Goal: Book appointment/travel/reservation

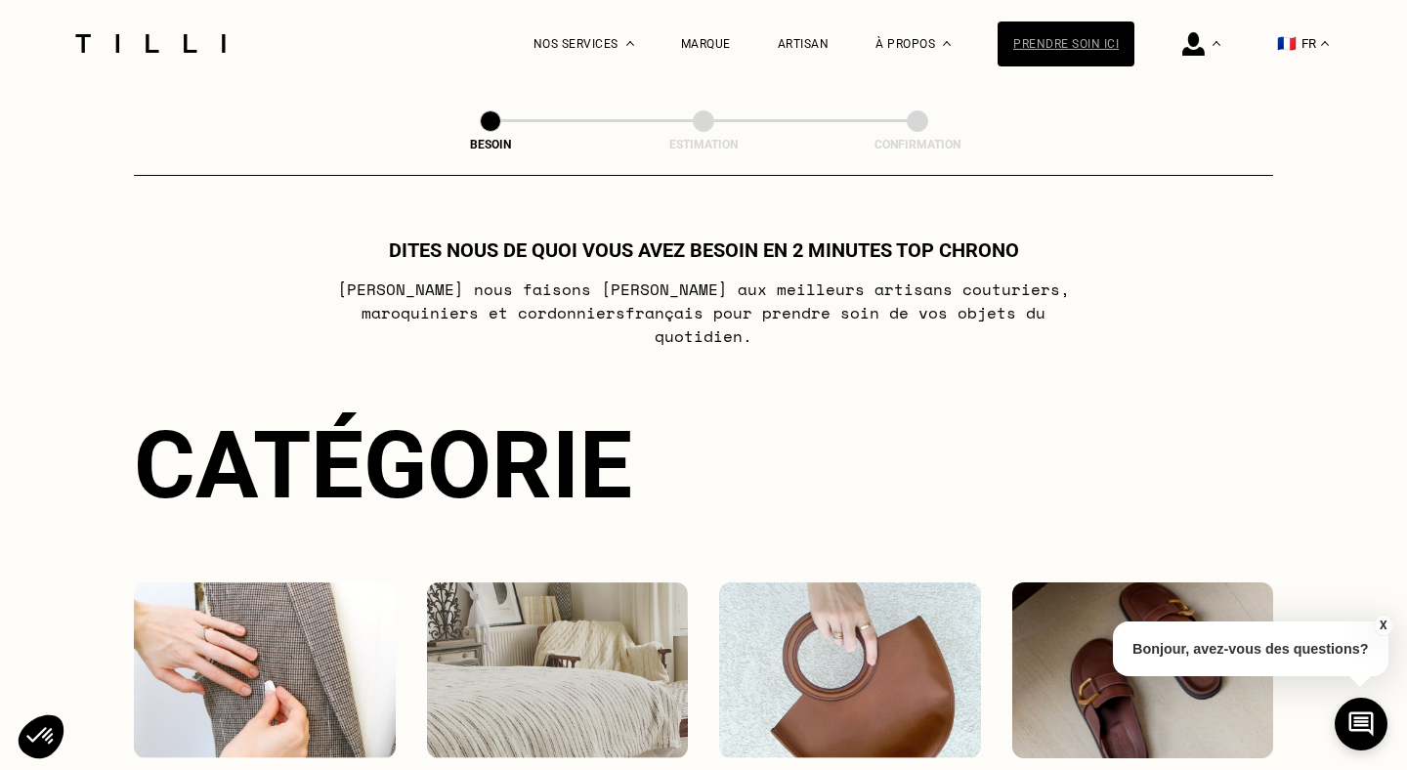
click at [1072, 51] on div "Prendre soin ici" at bounding box center [1066, 43] width 137 height 45
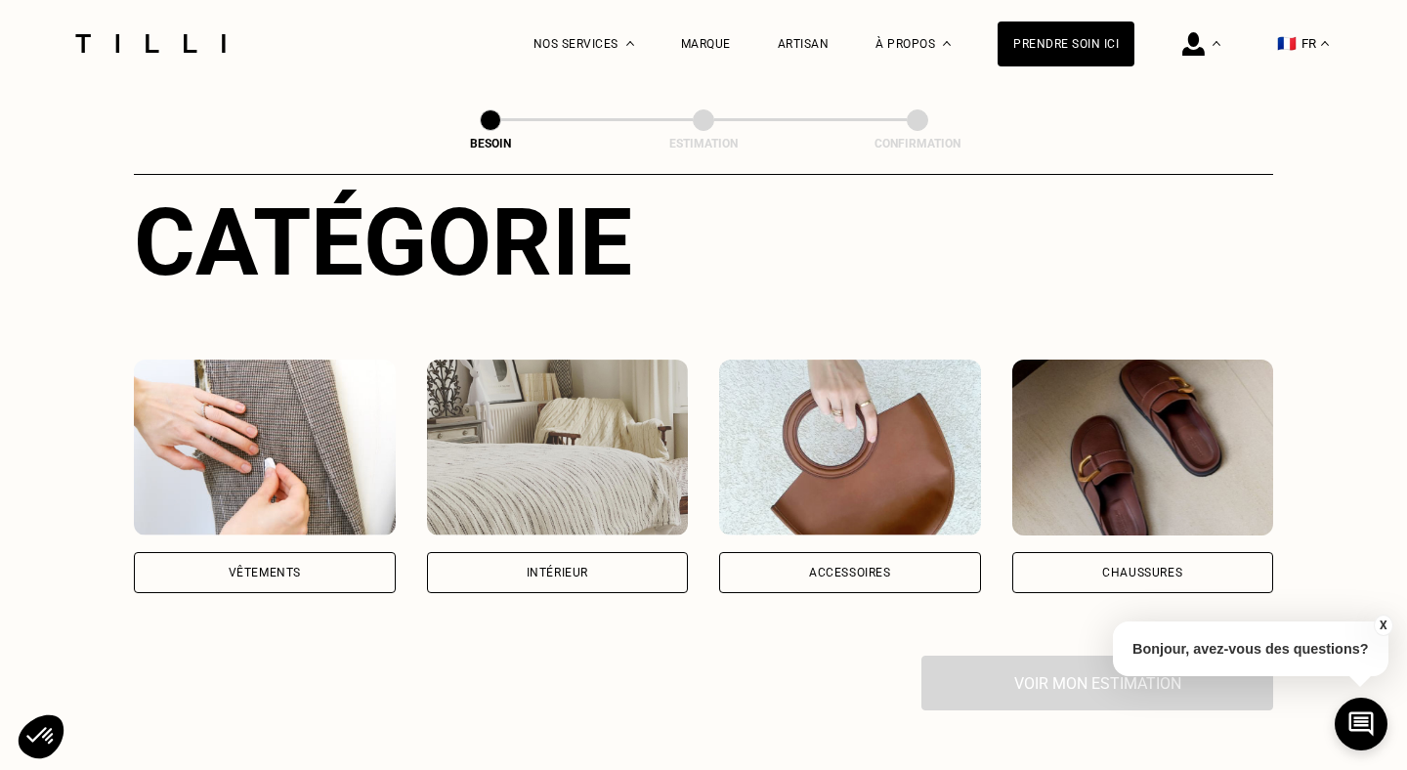
scroll to position [493, 0]
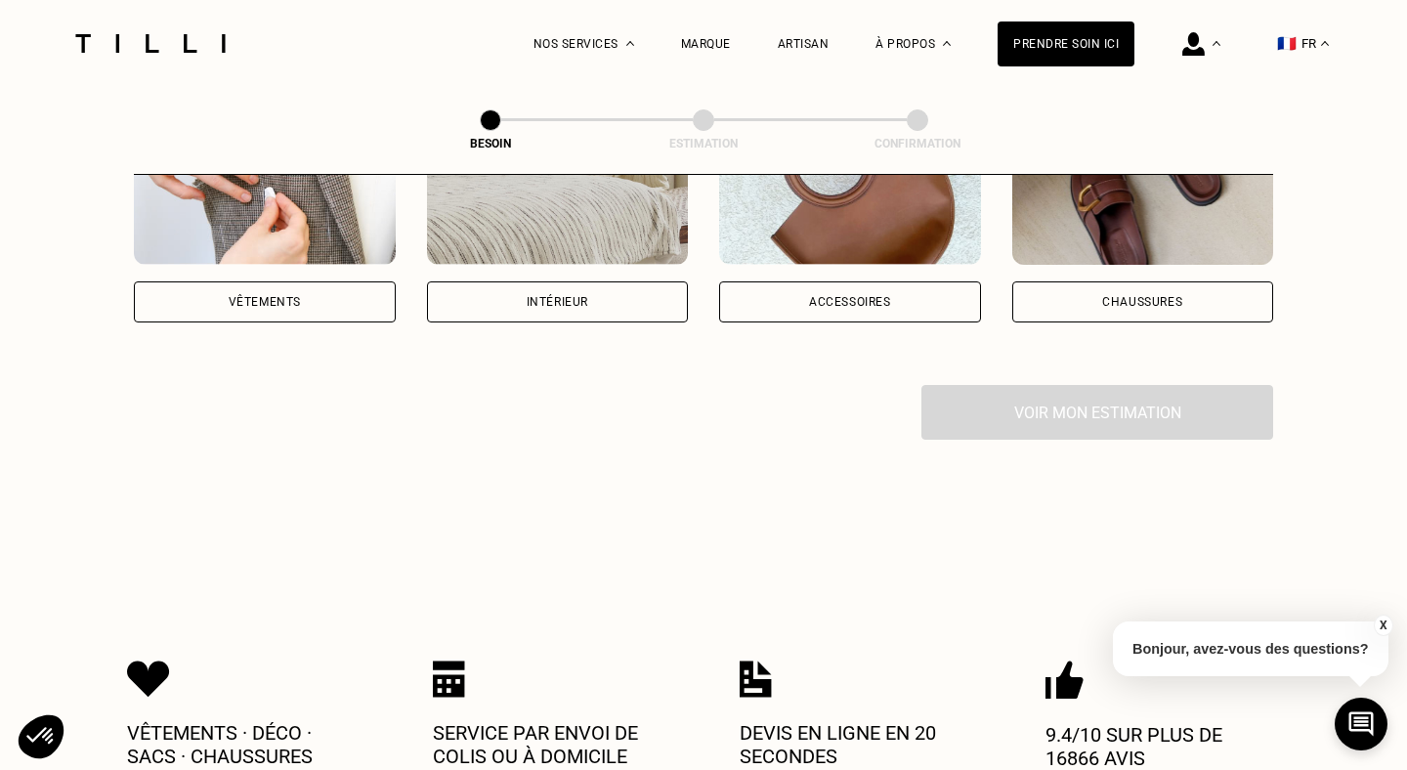
click at [235, 296] on div "Vêtements" at bounding box center [265, 302] width 72 height 12
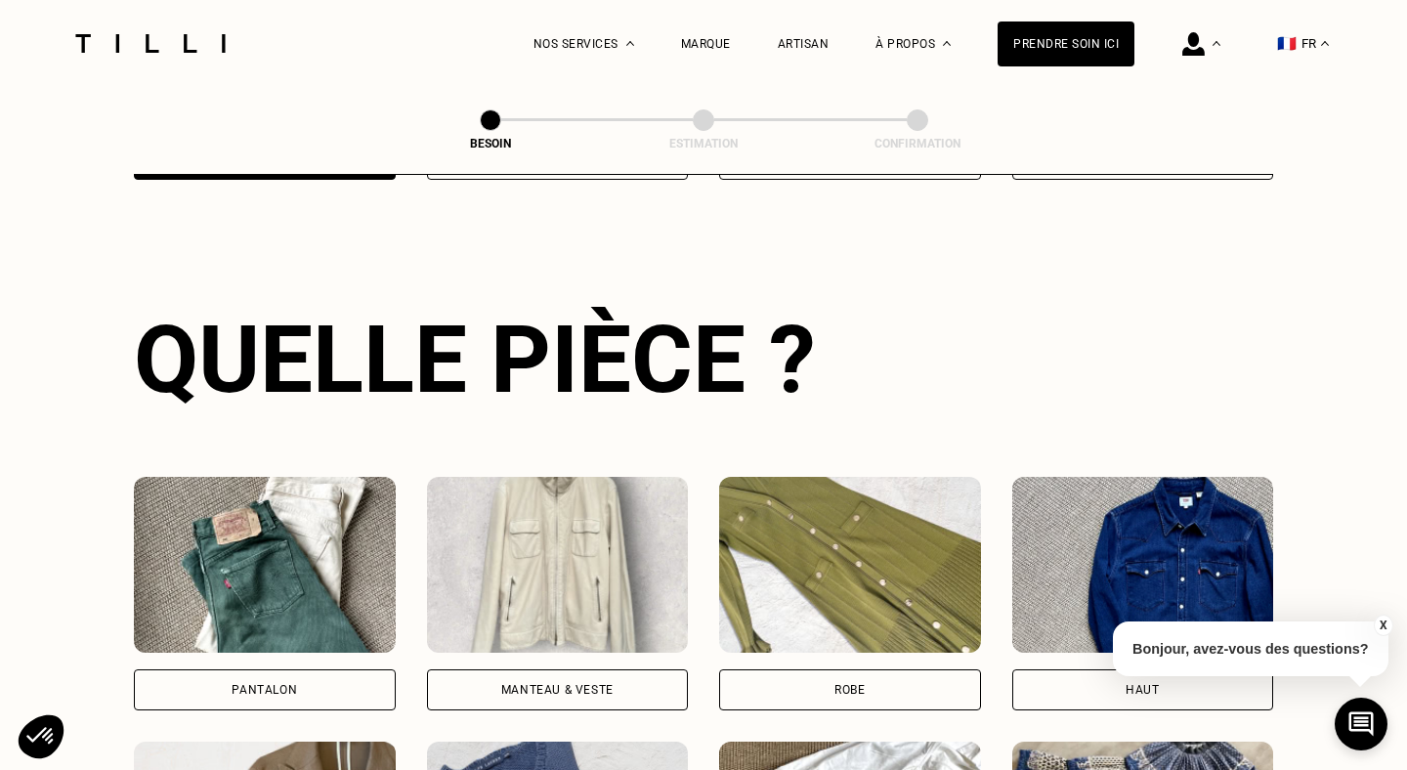
scroll to position [871, 0]
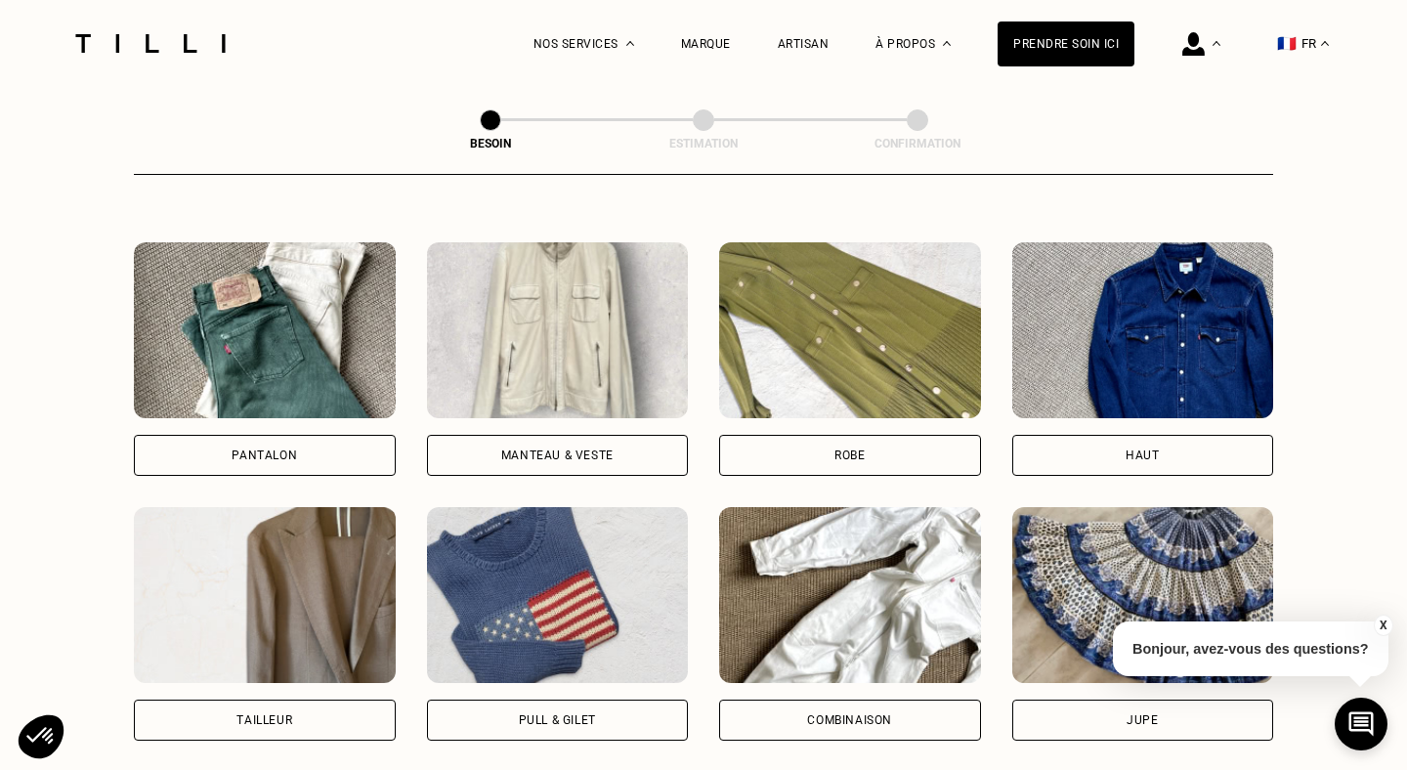
click at [906, 435] on div "Robe" at bounding box center [850, 455] width 262 height 41
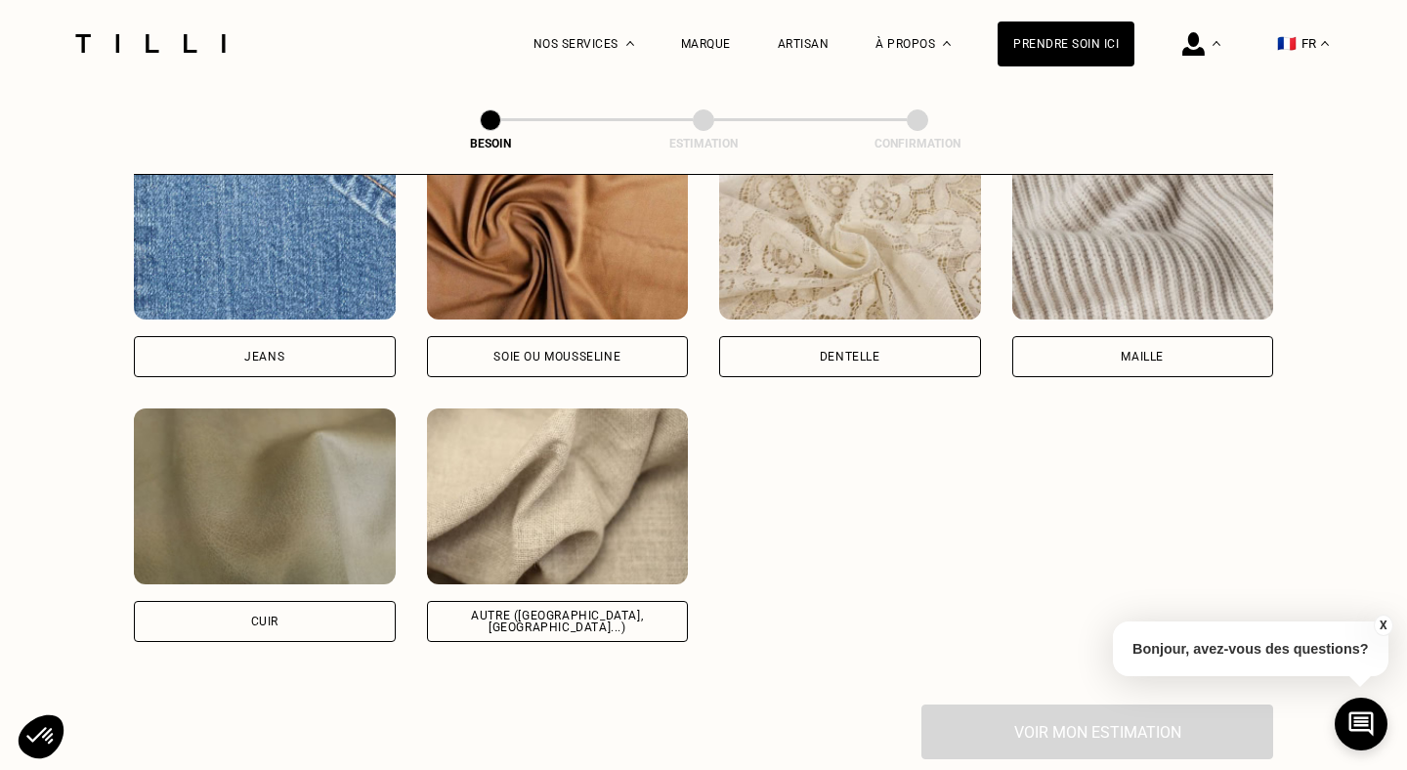
scroll to position [2161, 0]
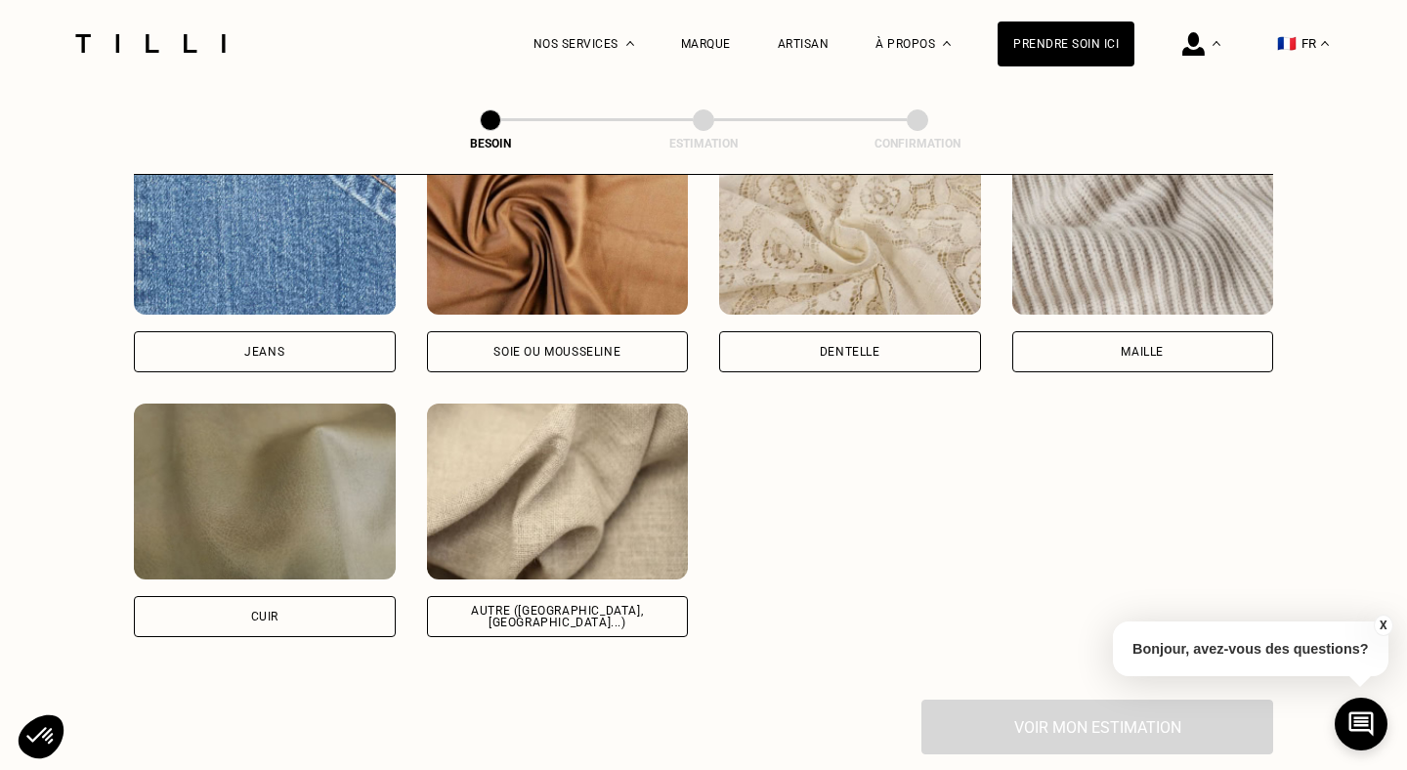
click at [1384, 626] on button "X" at bounding box center [1383, 625] width 20 height 21
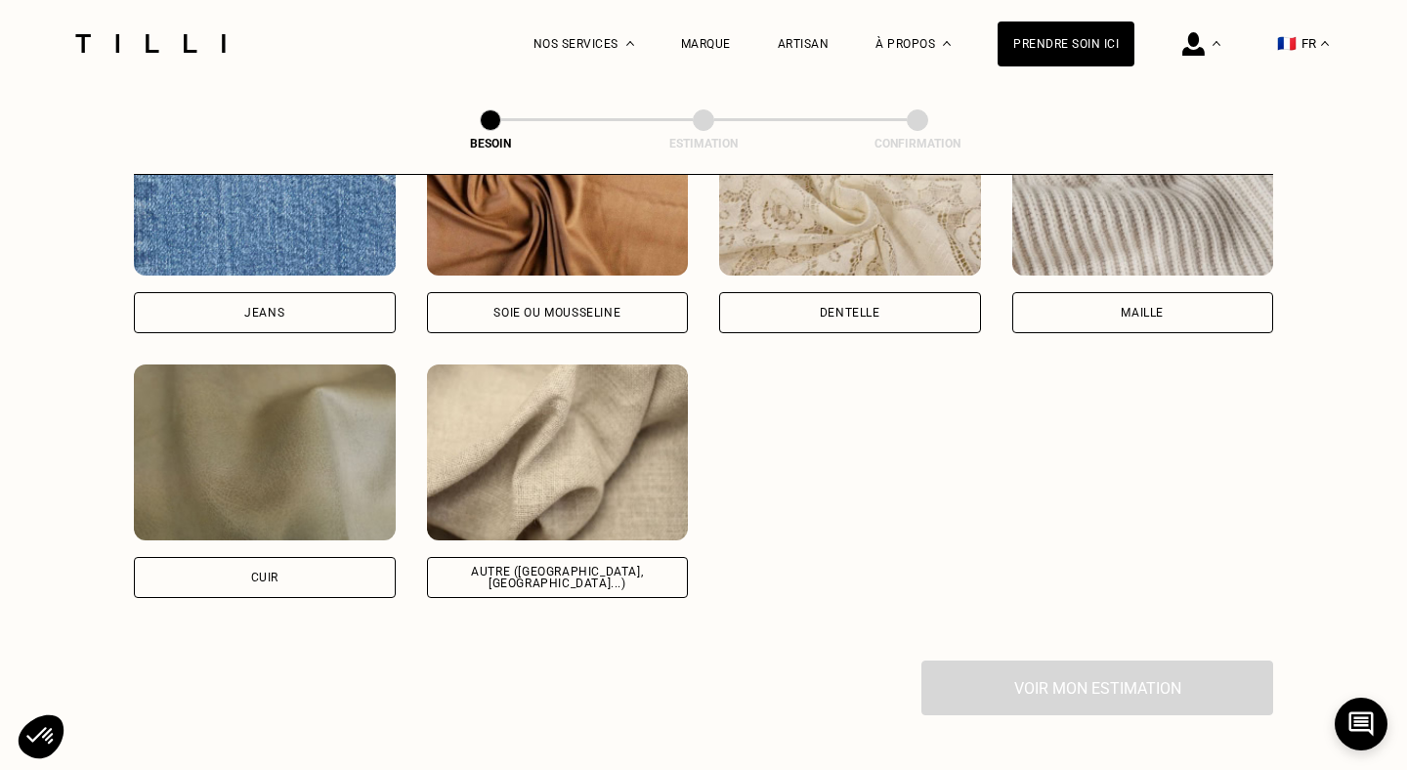
scroll to position [2215, 0]
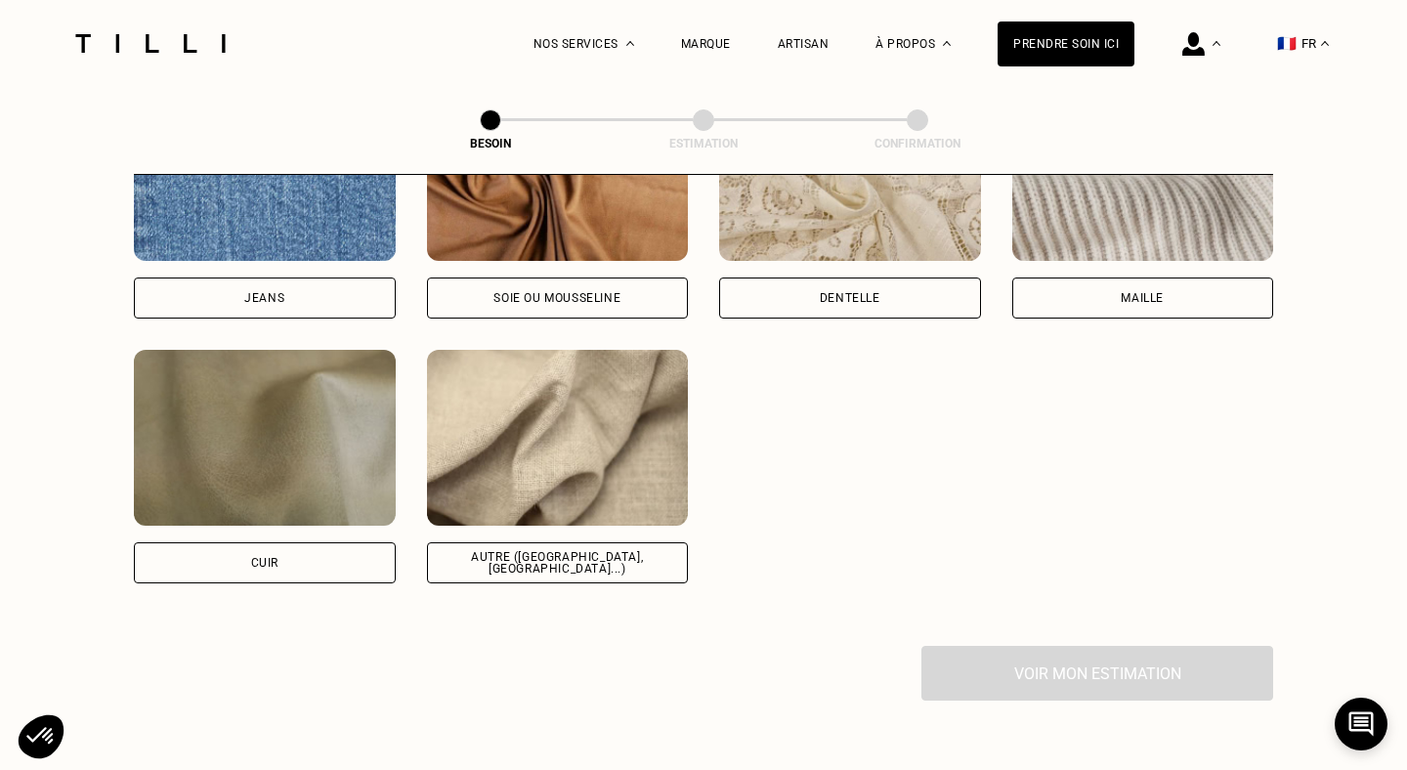
click at [620, 551] on div "Autre ([GEOGRAPHIC_DATA], [GEOGRAPHIC_DATA]...)" at bounding box center [558, 562] width 229 height 23
select select "FR"
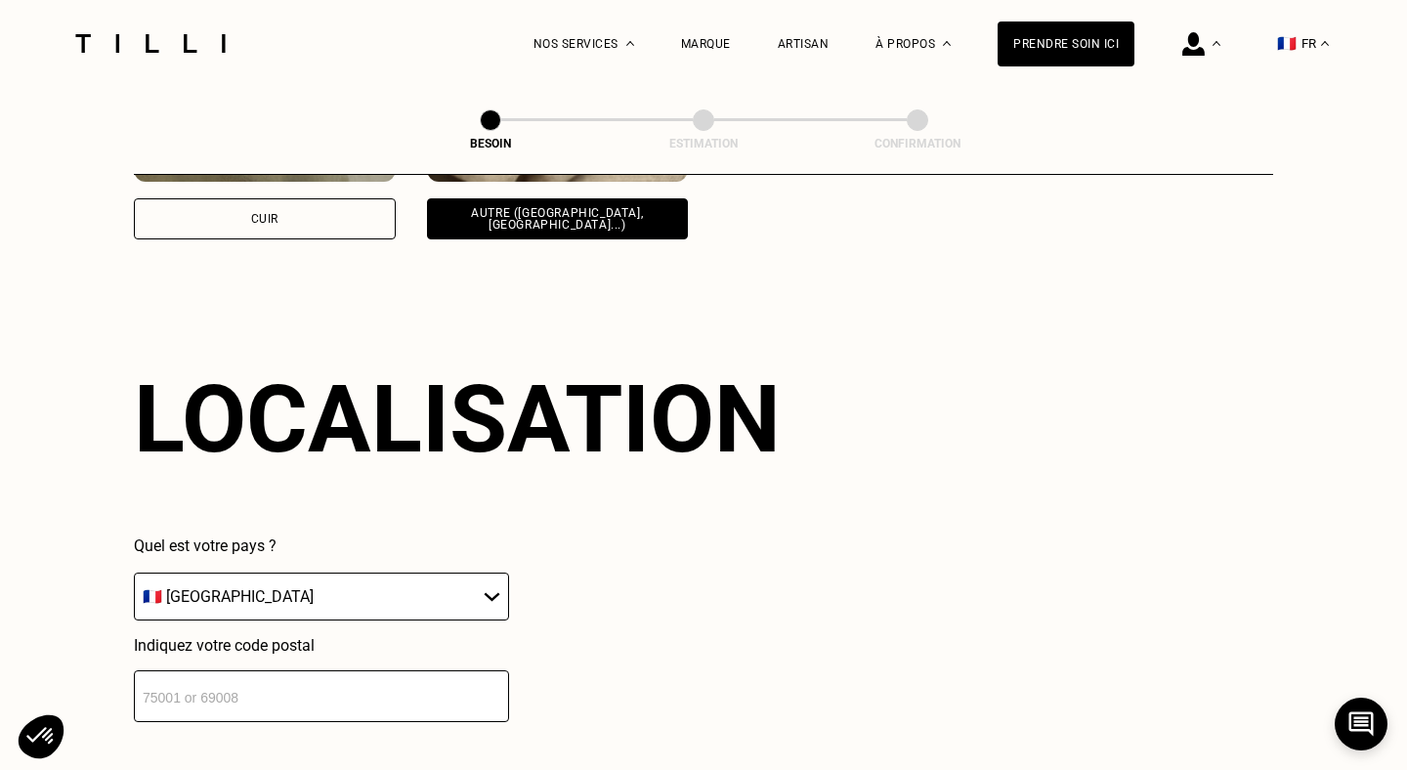
scroll to position [2620, 0]
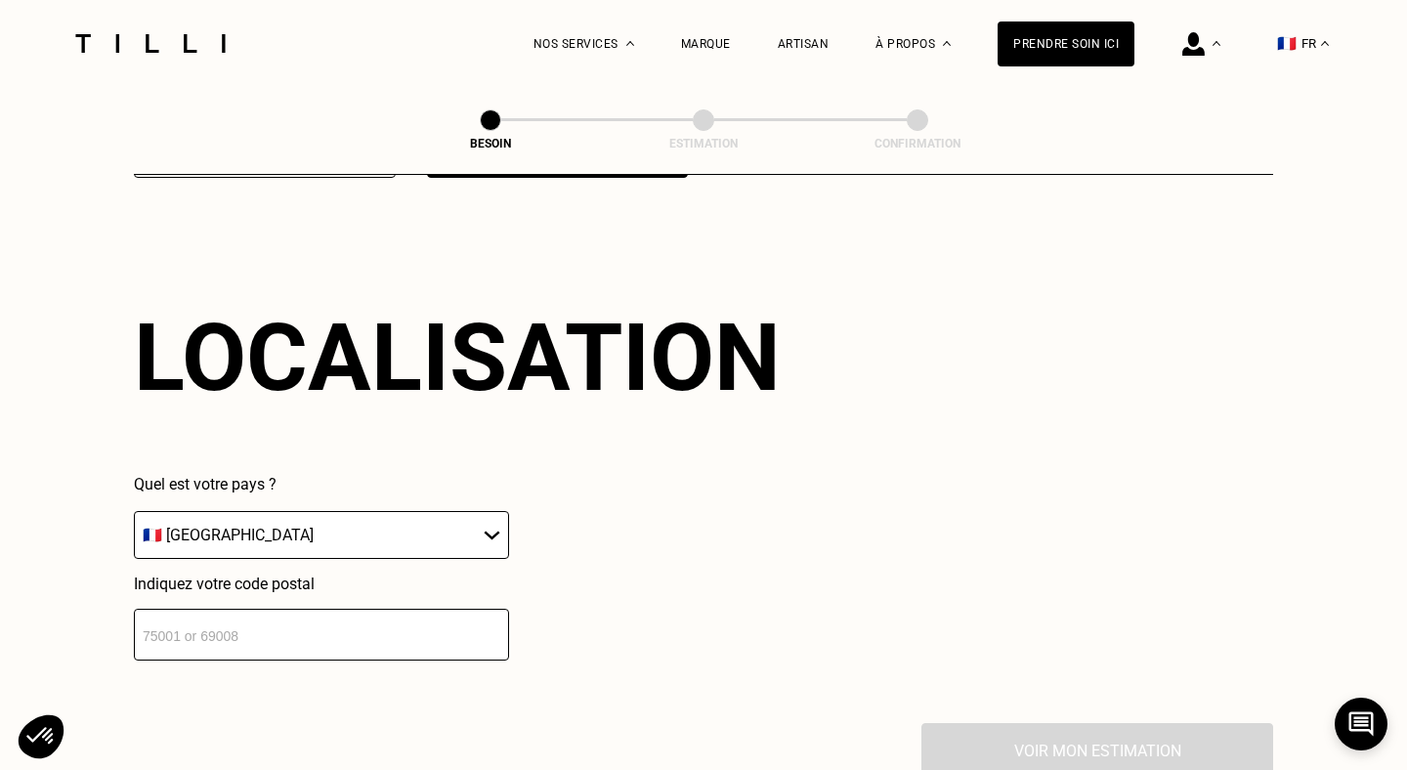
click at [361, 614] on input "number" at bounding box center [321, 635] width 375 height 52
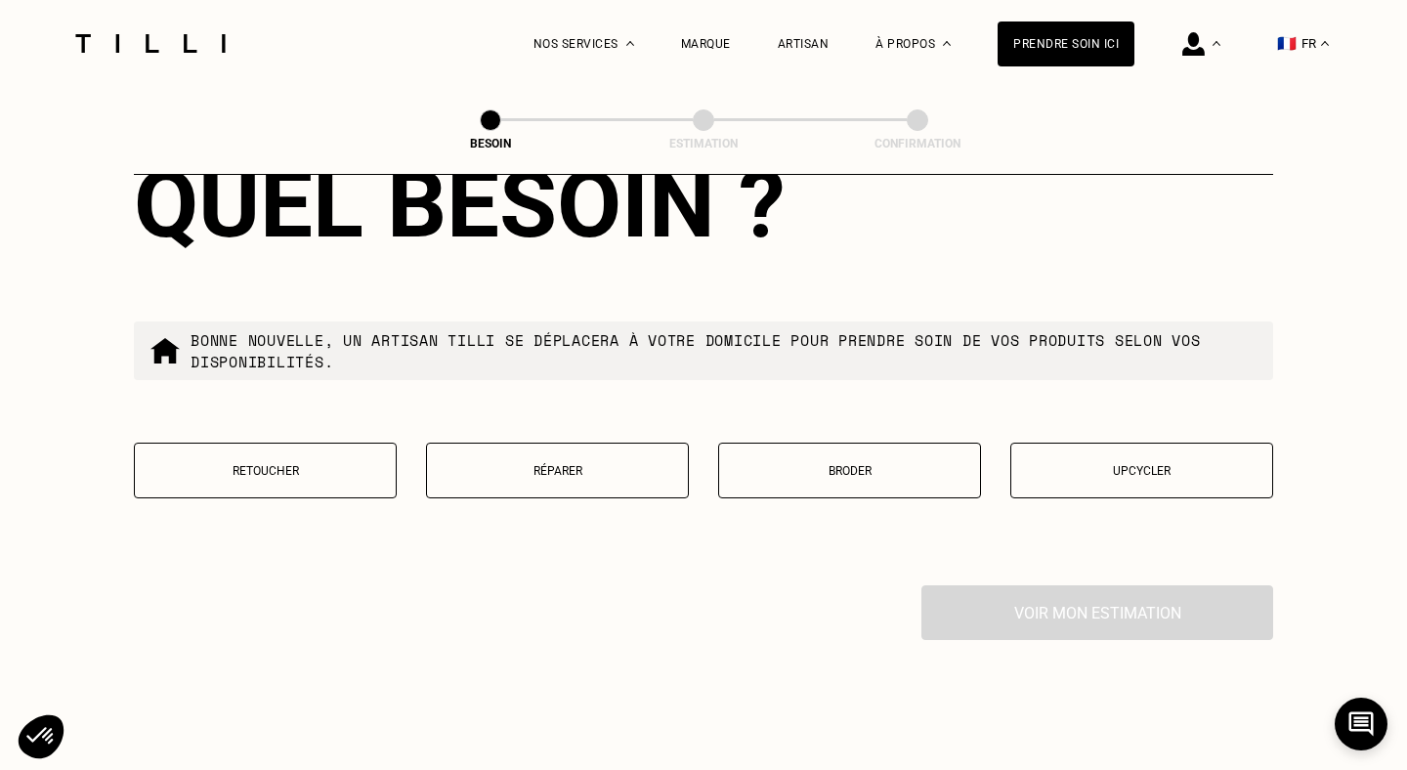
scroll to position [3257, 0]
type input "44300"
click at [270, 463] on p "Retoucher" at bounding box center [265, 470] width 241 height 14
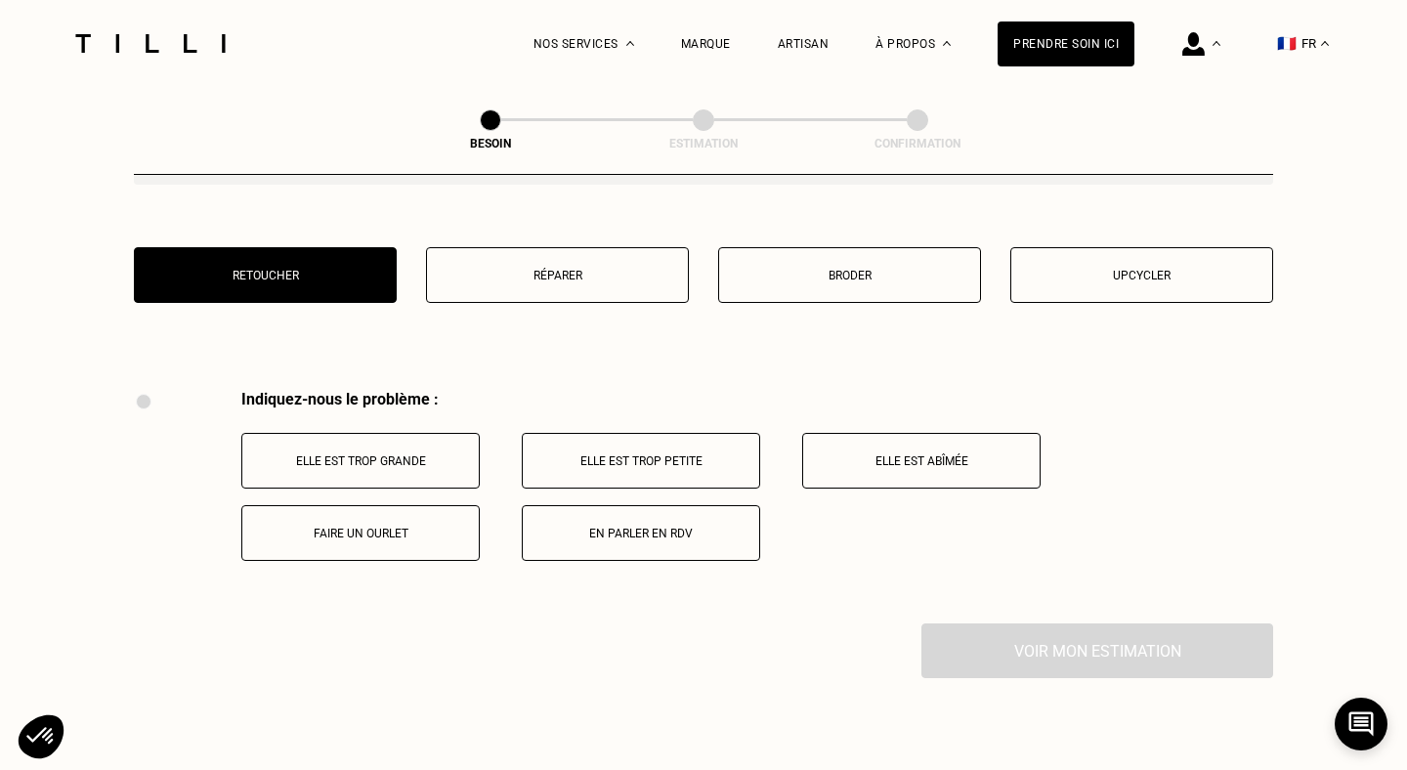
scroll to position [3450, 0]
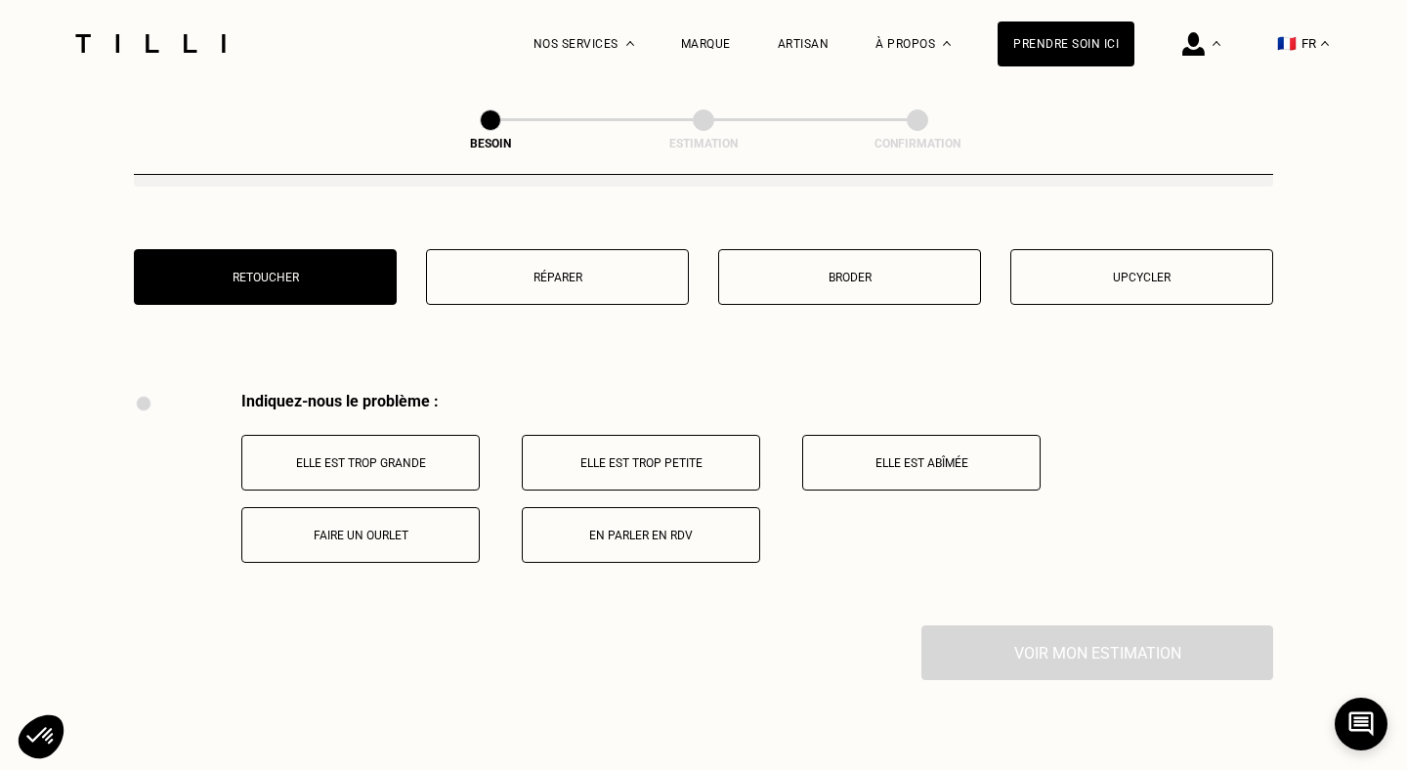
click at [334, 529] on button "Faire un ourlet" at bounding box center [360, 535] width 238 height 56
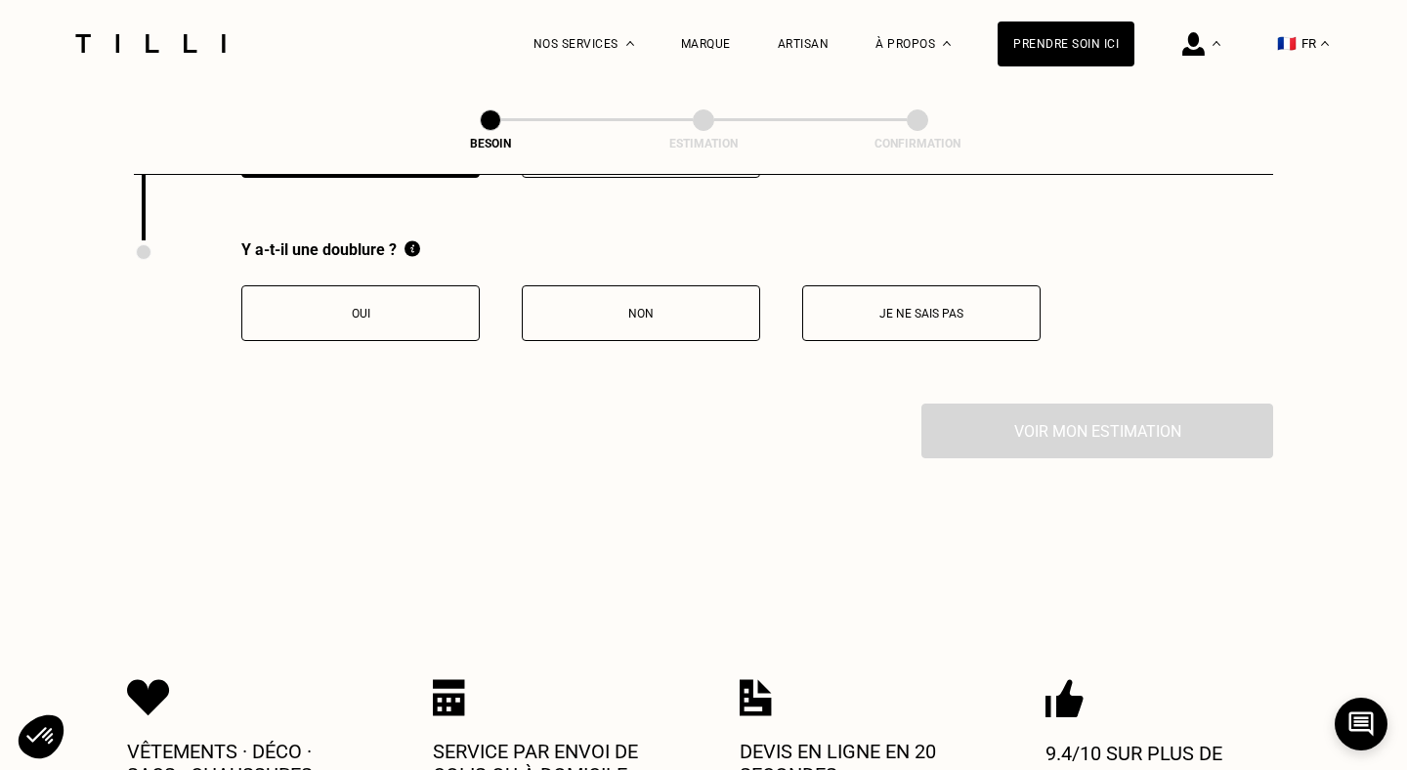
scroll to position [3837, 0]
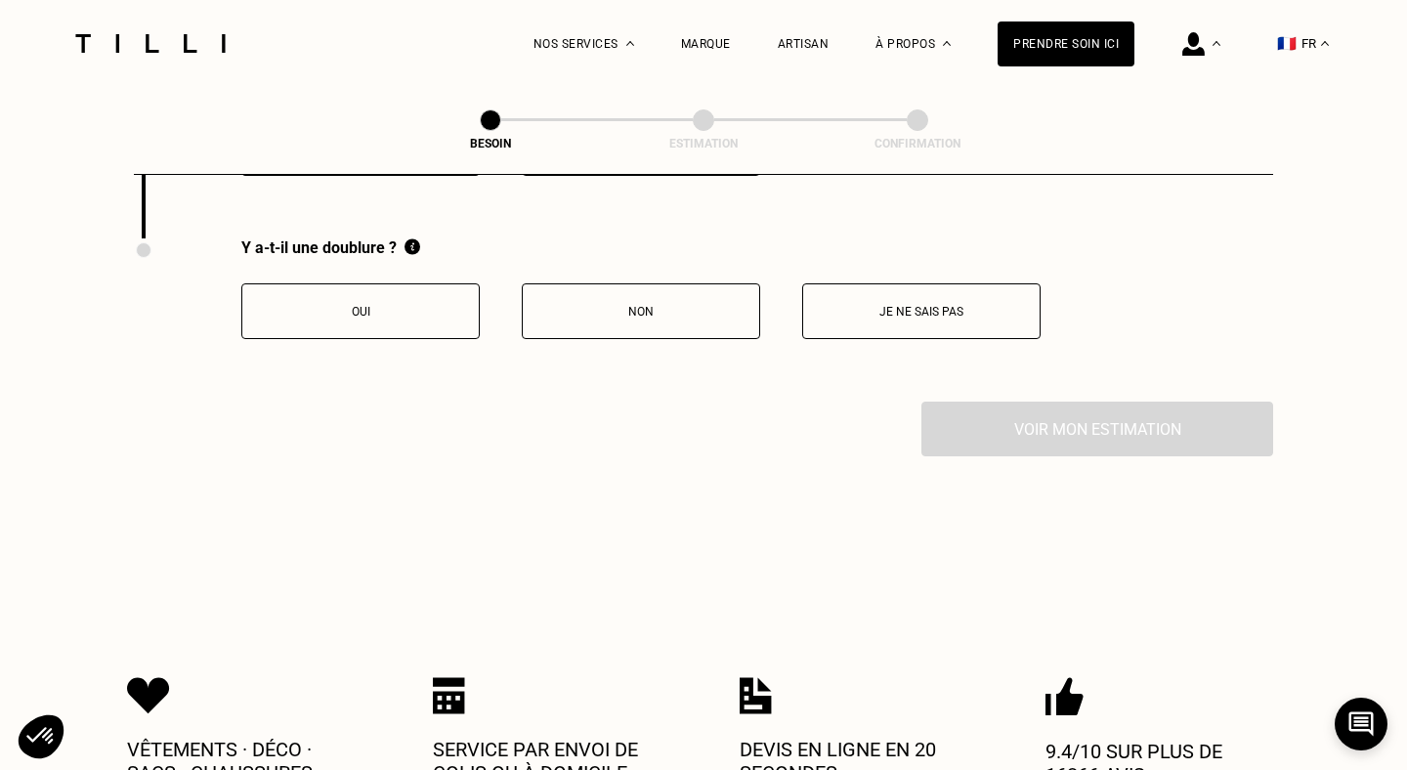
click at [643, 305] on p "Non" at bounding box center [640, 312] width 217 height 14
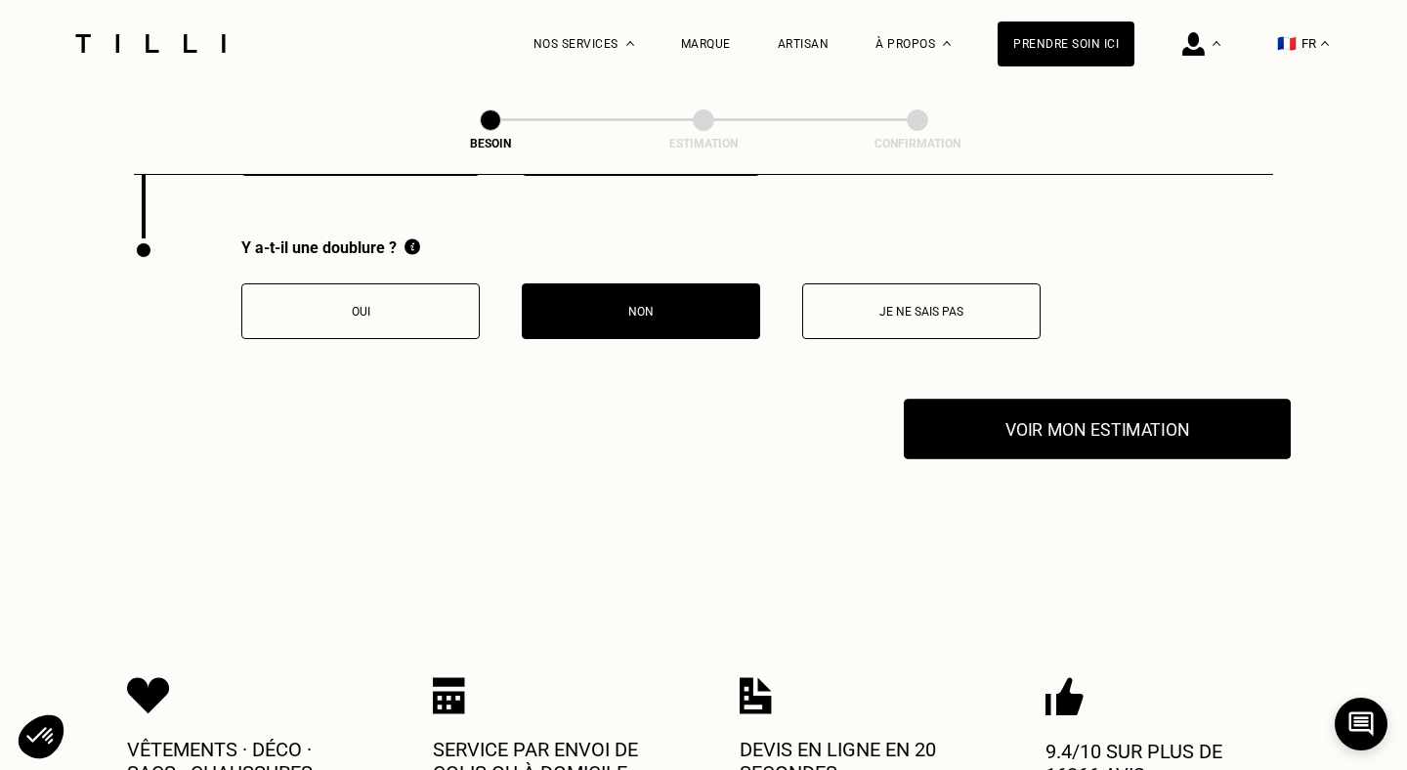
click at [1099, 405] on button "Voir mon estimation" at bounding box center [1097, 429] width 387 height 61
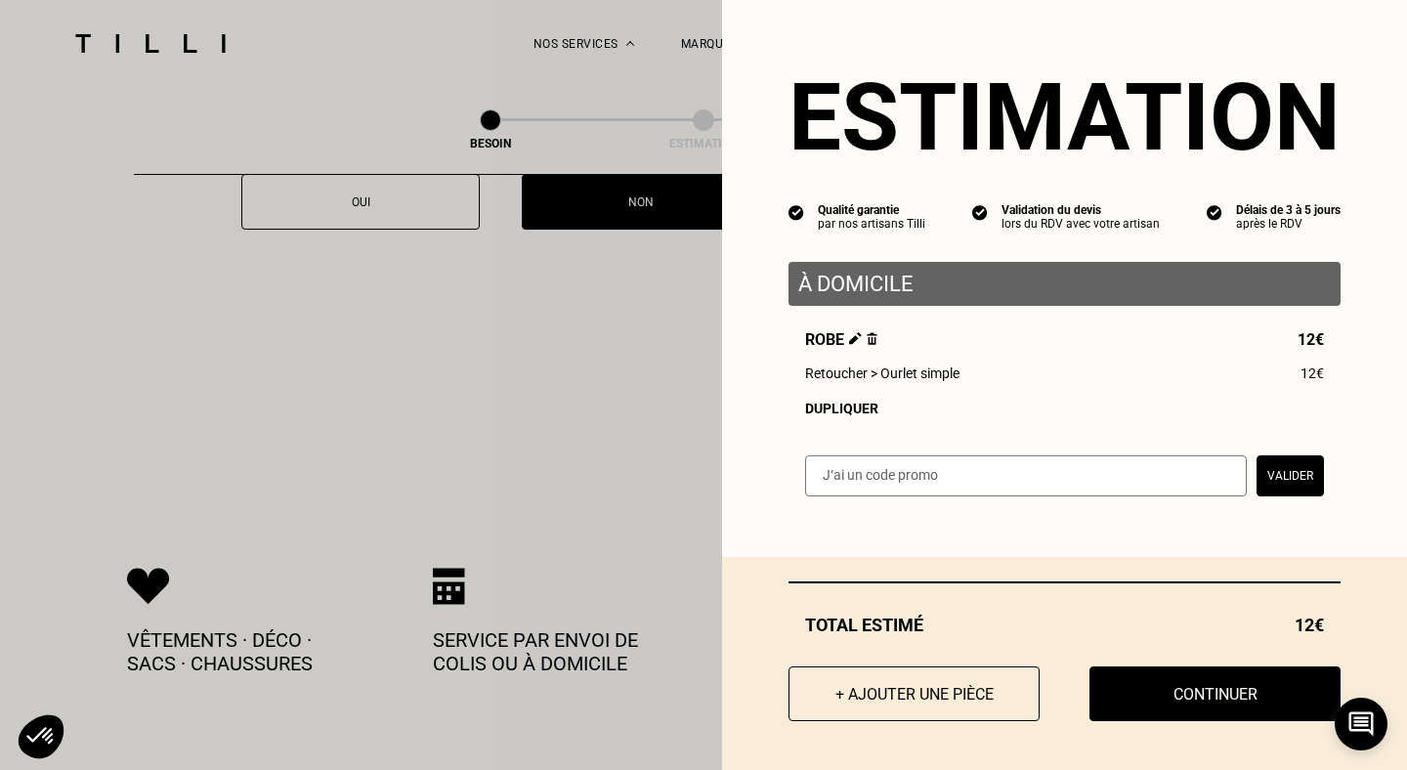
scroll to position [3947, 0]
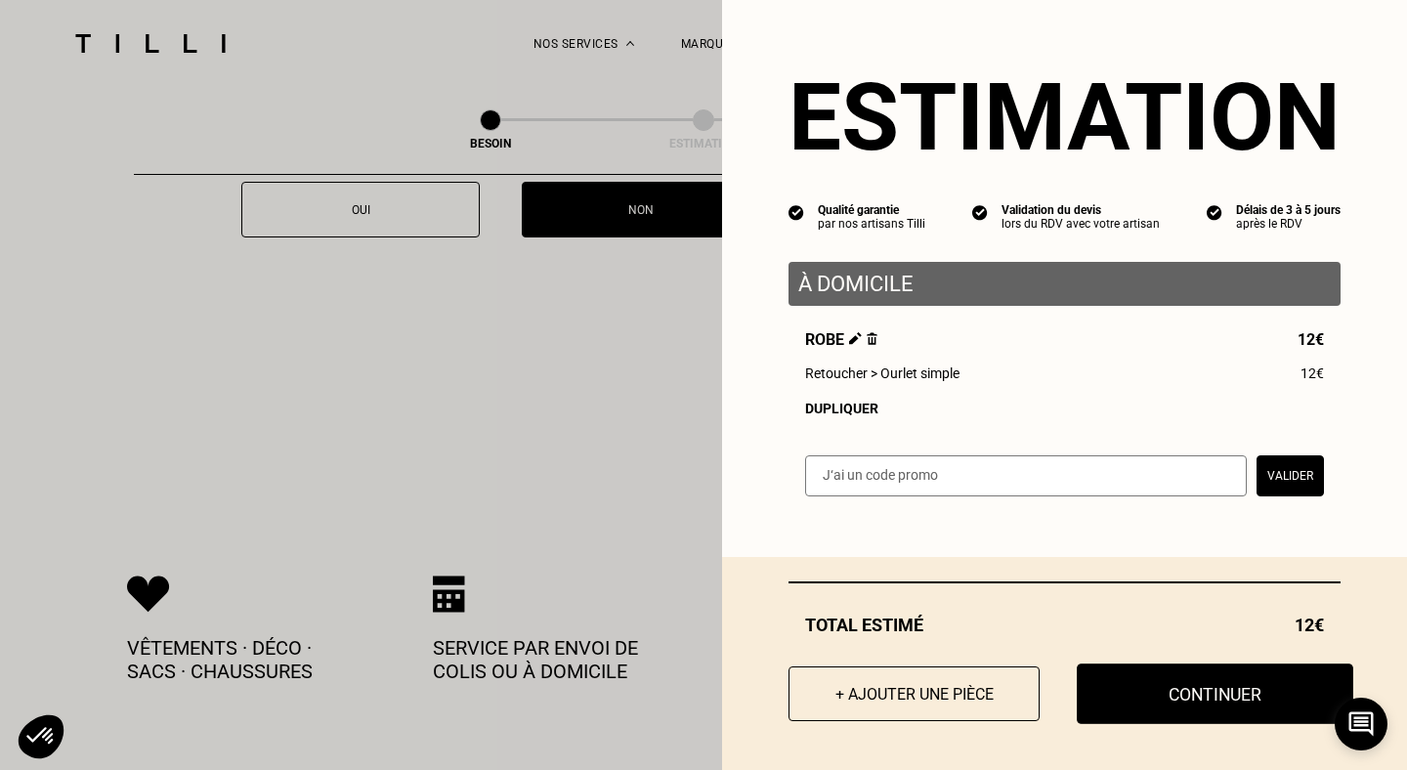
click at [1146, 691] on button "Continuer" at bounding box center [1215, 693] width 276 height 61
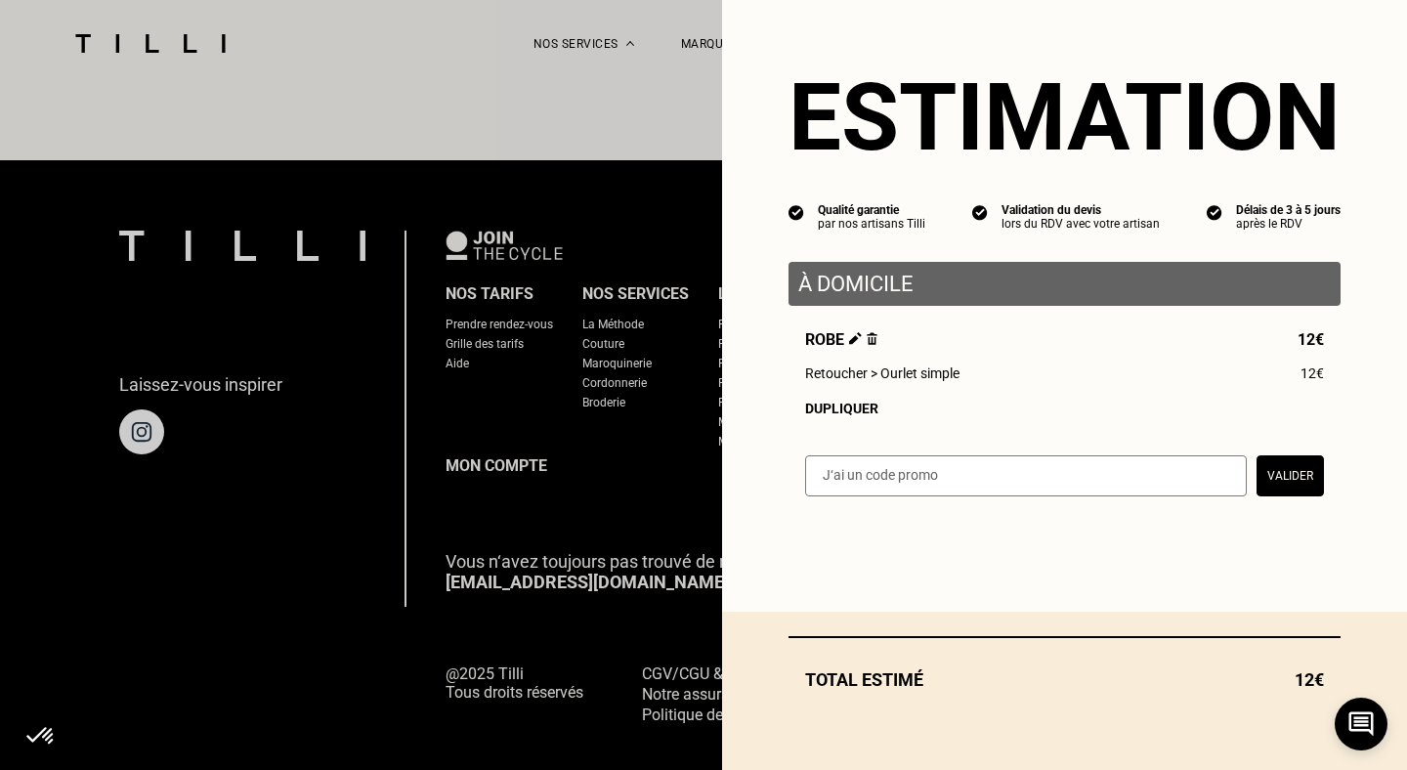
select select "FR"
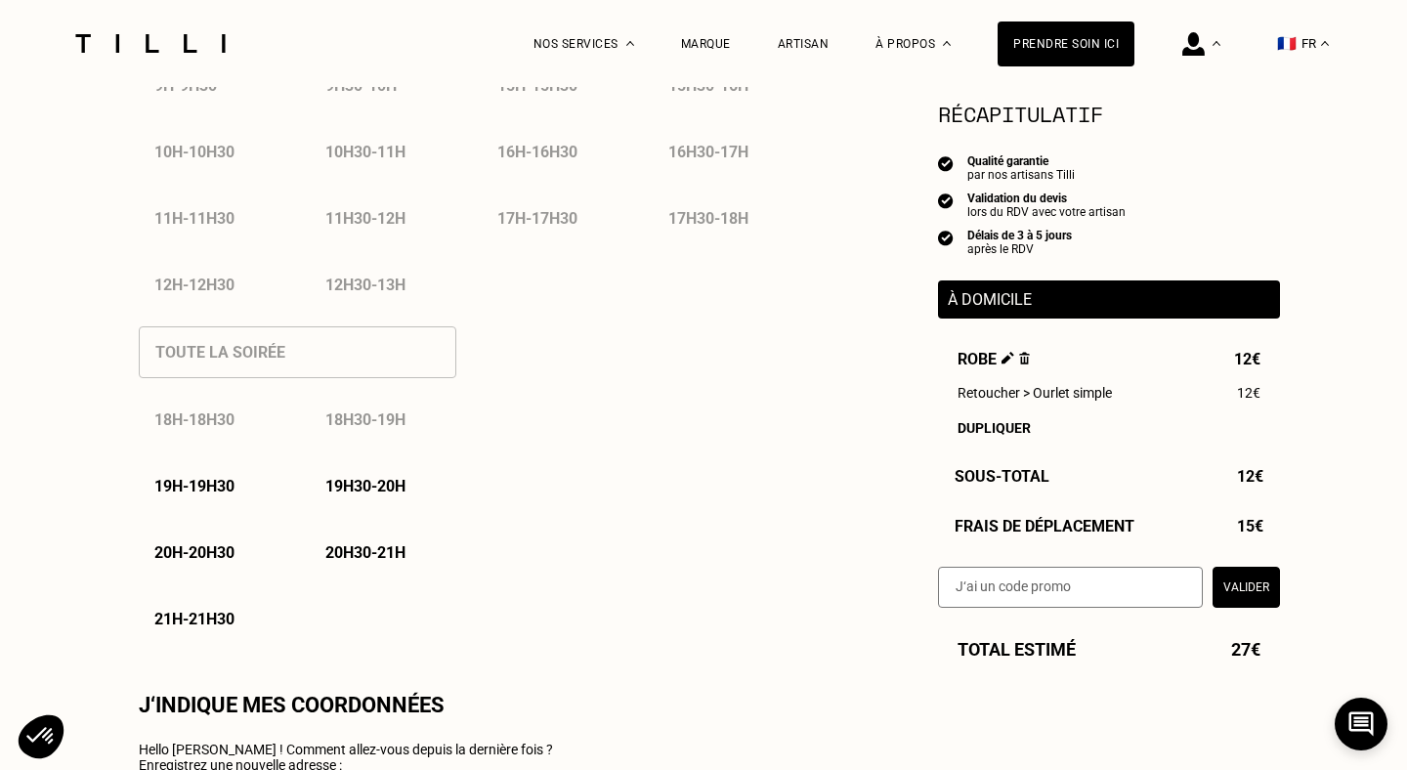
type input "06 10 46 38 82"
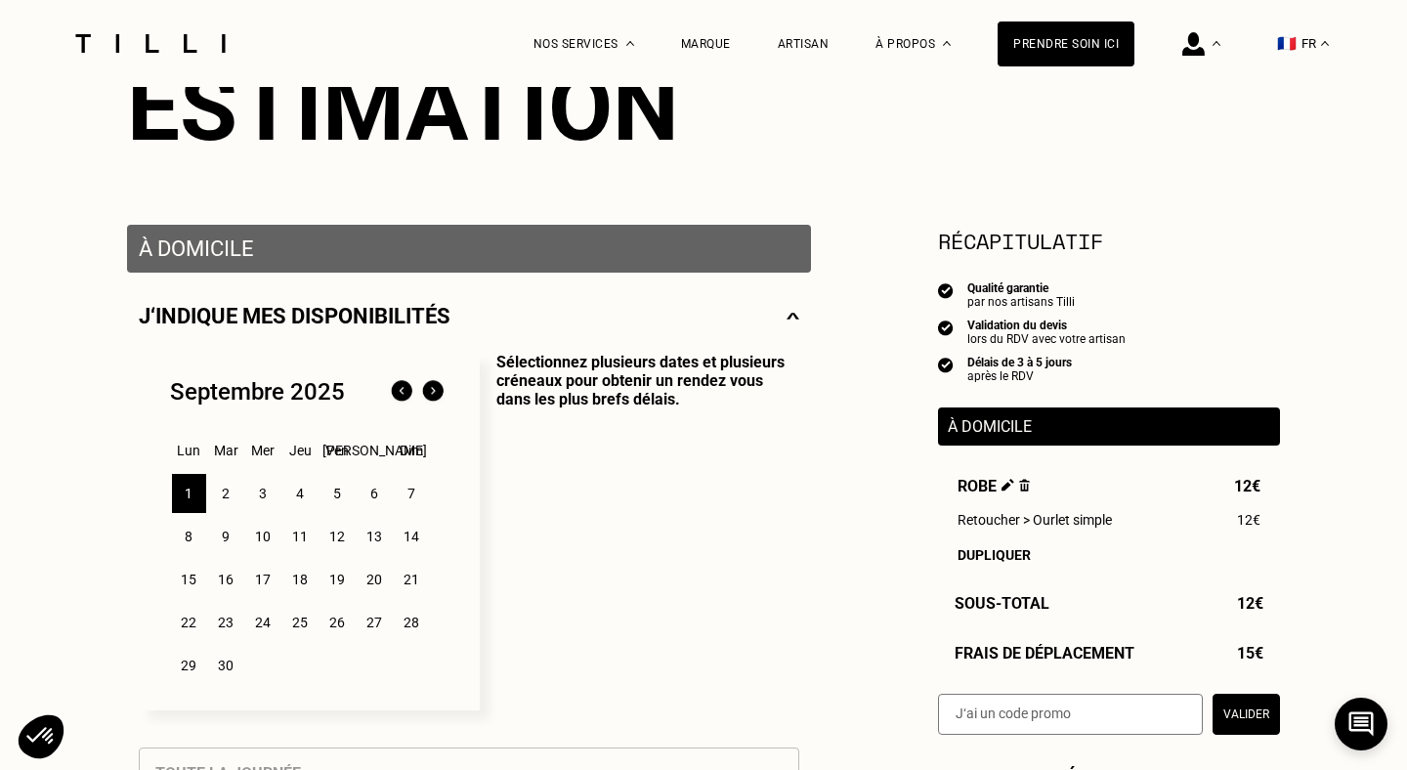
scroll to position [377, 0]
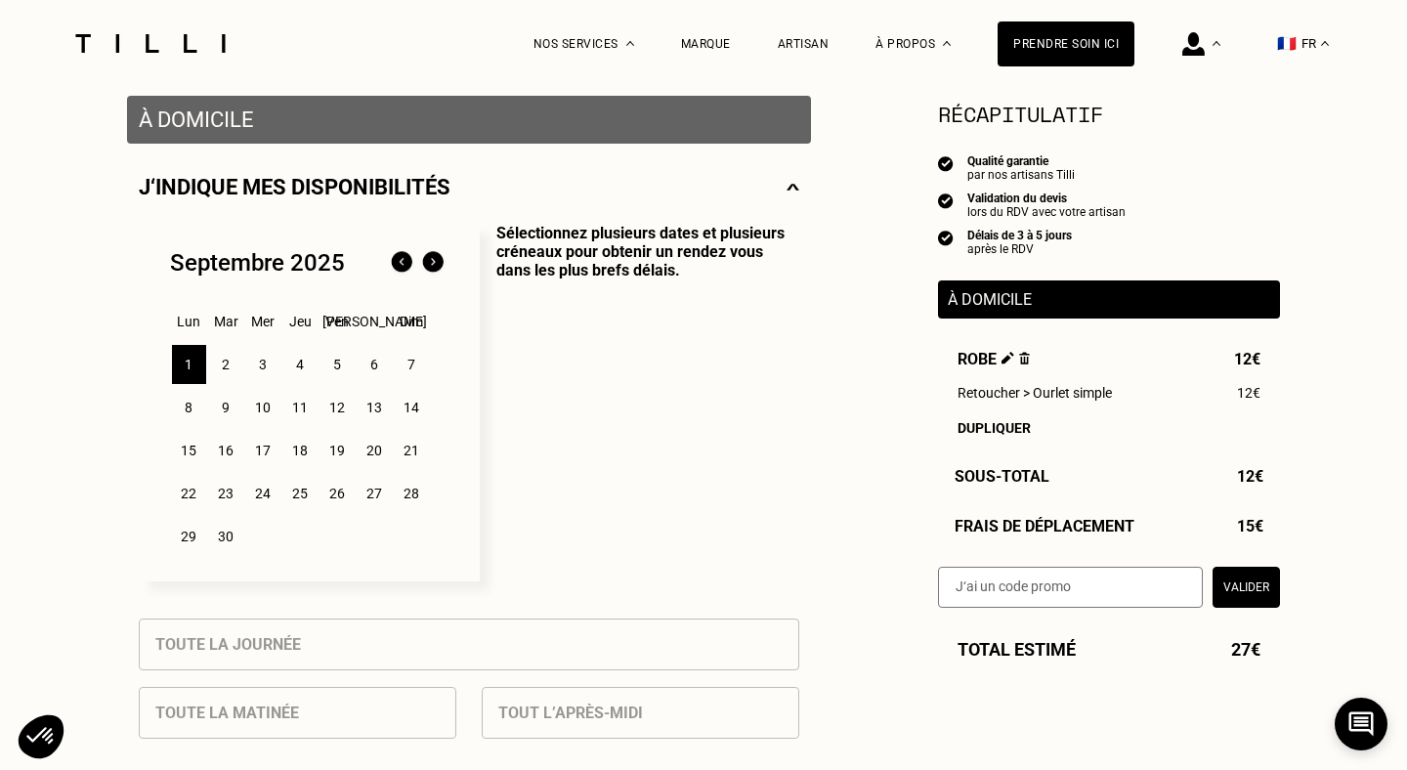
click at [226, 371] on div "2" at bounding box center [226, 364] width 34 height 39
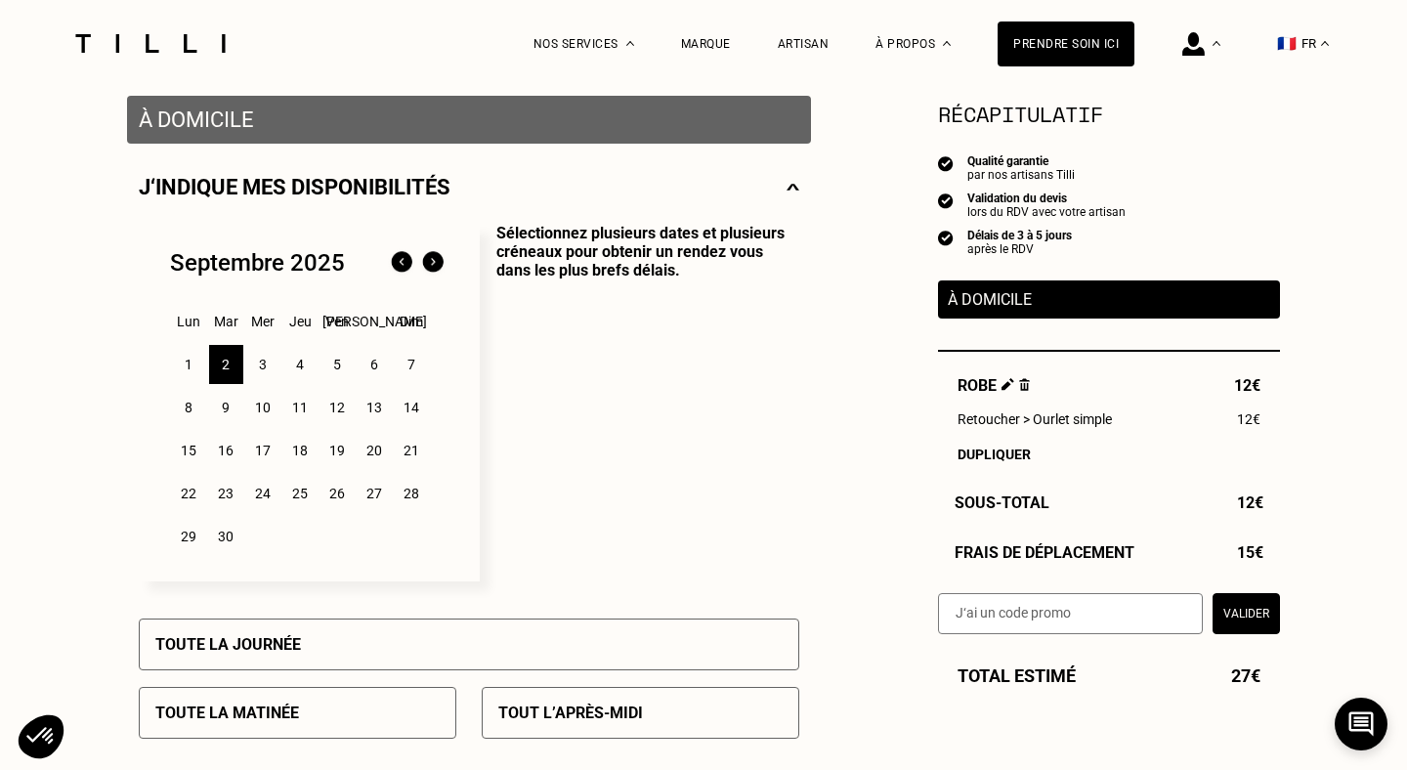
click at [181, 370] on div "1" at bounding box center [189, 364] width 34 height 39
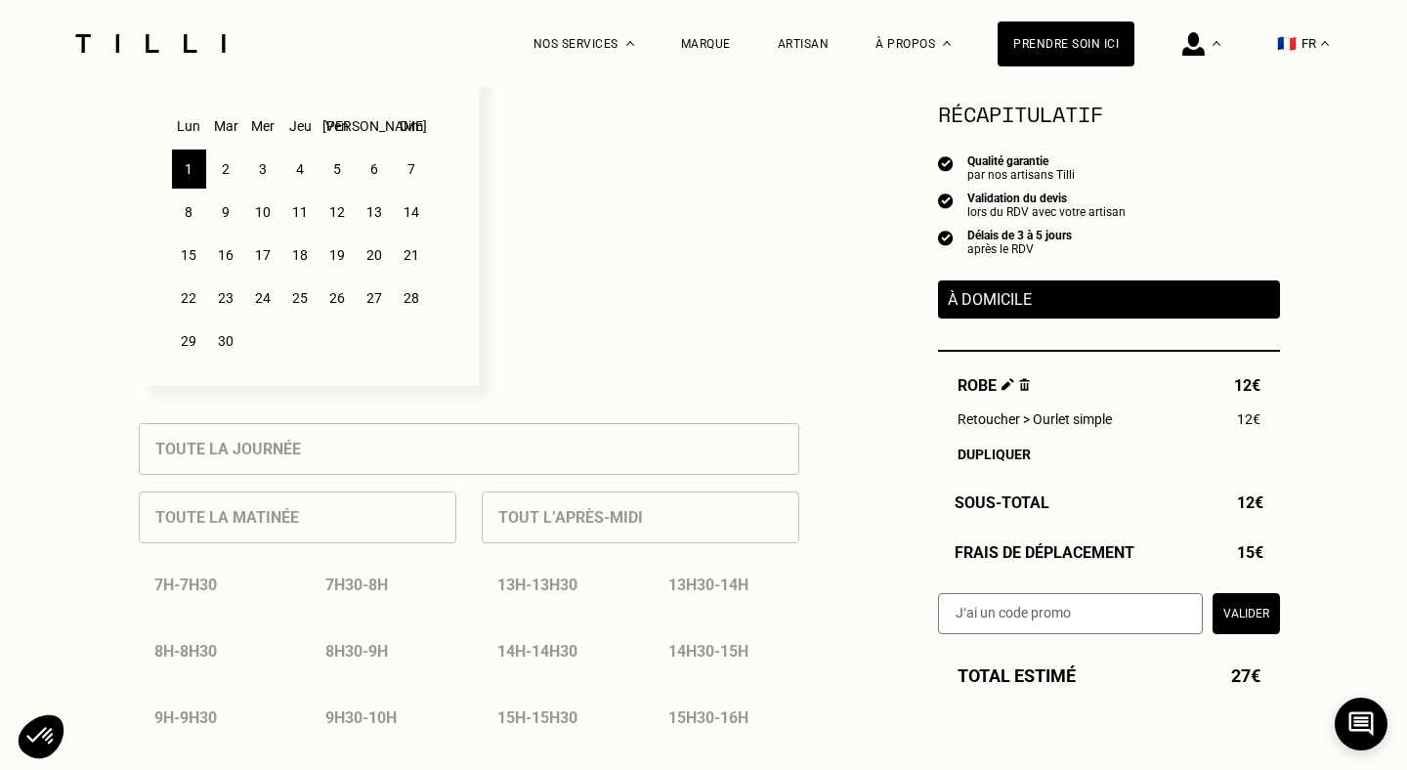
scroll to position [477, 0]
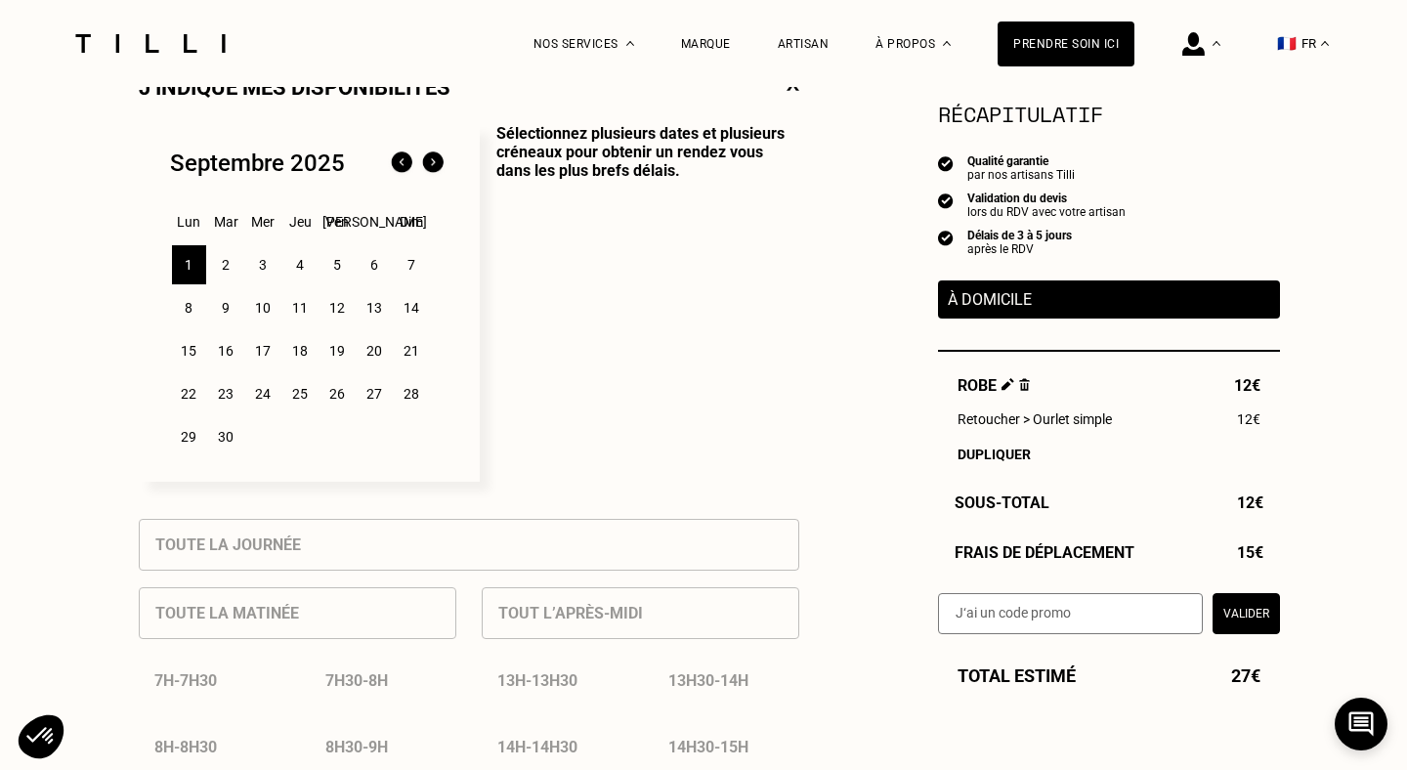
click at [190, 263] on div "1" at bounding box center [189, 264] width 34 height 39
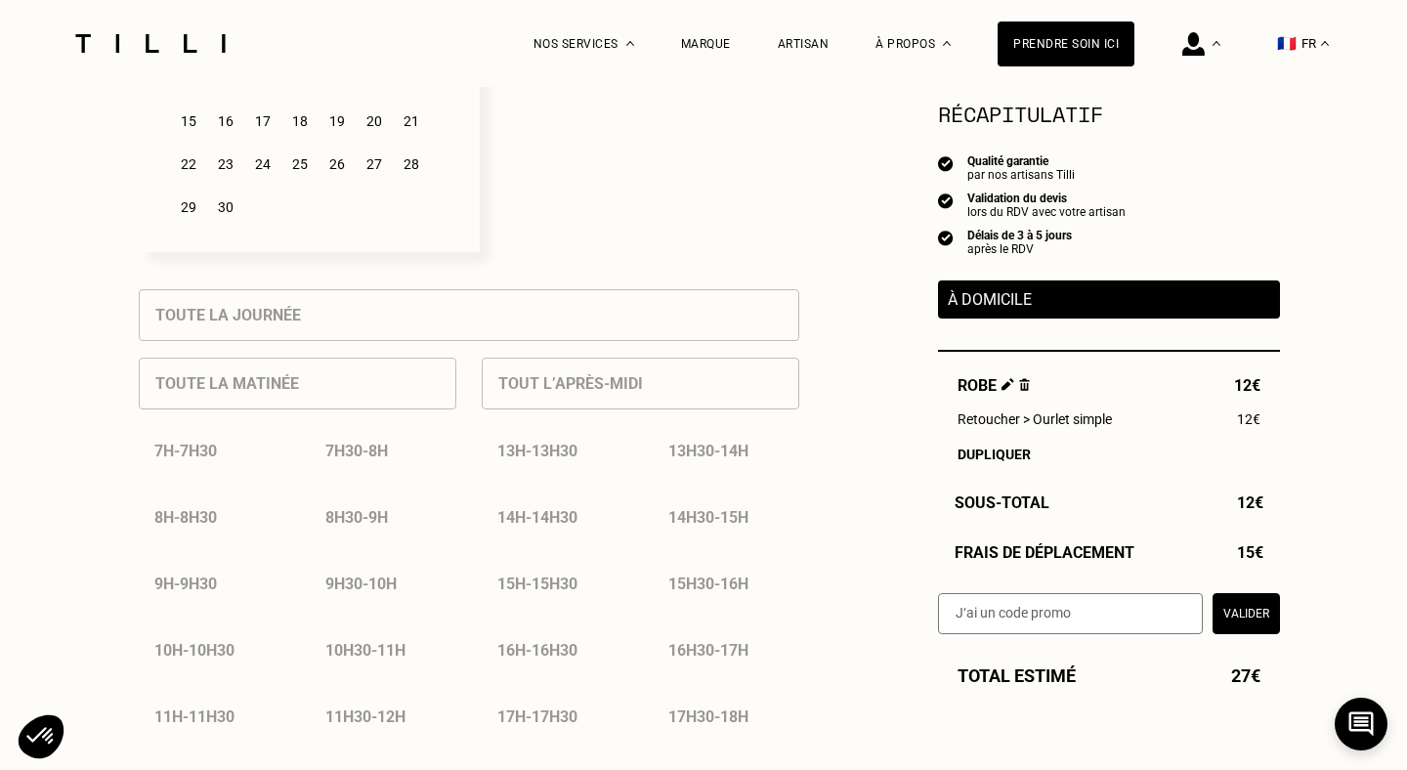
scroll to position [712, 0]
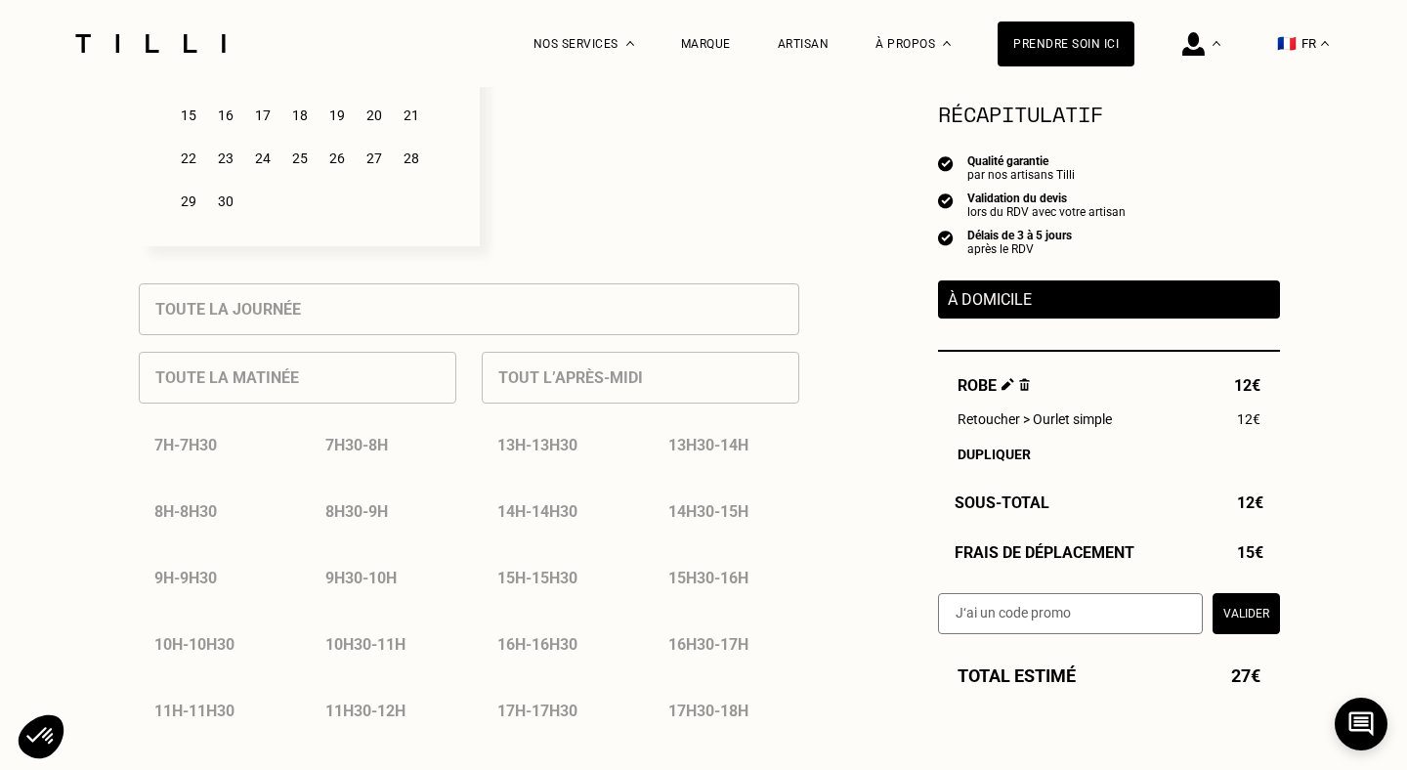
drag, startPoint x: 241, startPoint y: 389, endPoint x: 274, endPoint y: 388, distance: 32.3
click at [244, 389] on div "Toute la matinée 7h - 7h30 7h30 - 8h 8h - 8h30 8h30 - 9h 9h - 9h30 9h30 - 10h 1…" at bounding box center [298, 568] width 318 height 467
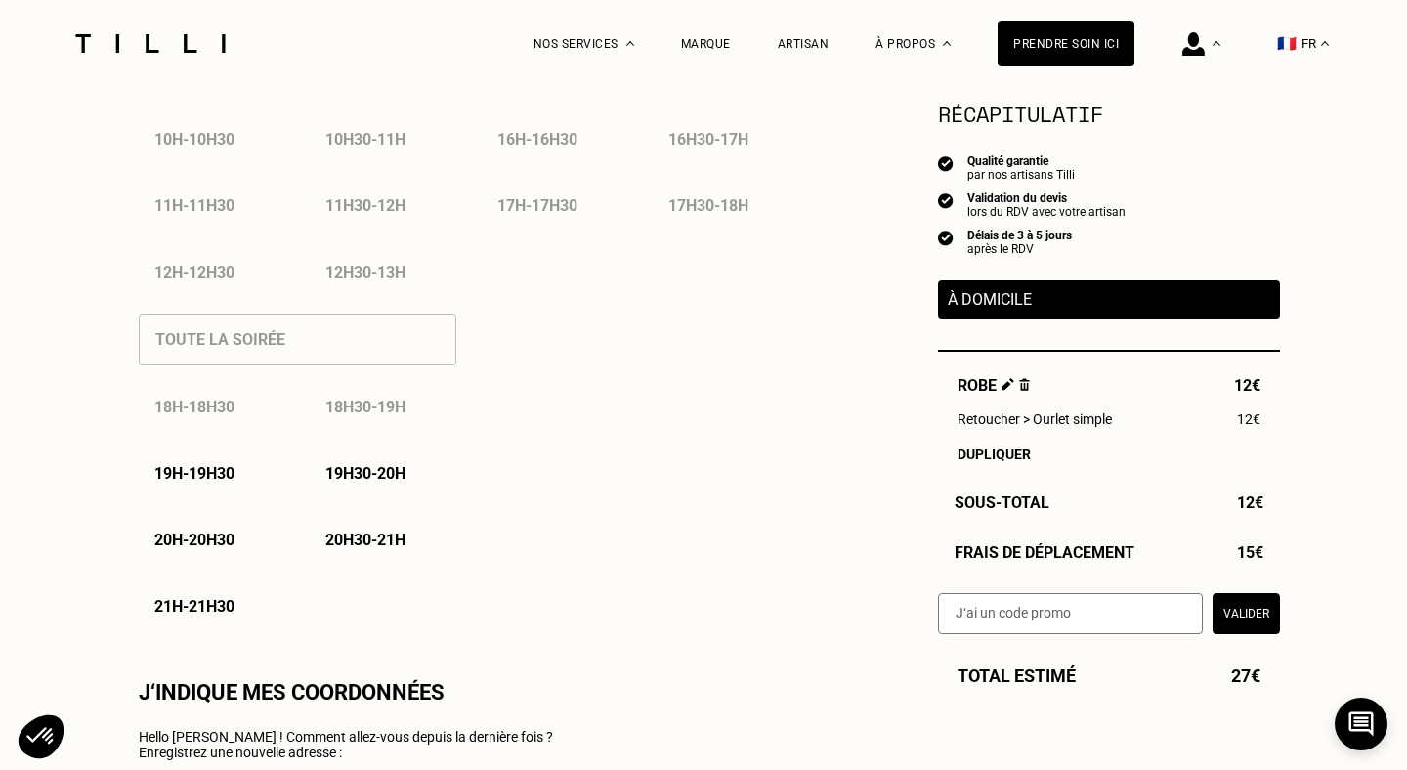
scroll to position [1200, 0]
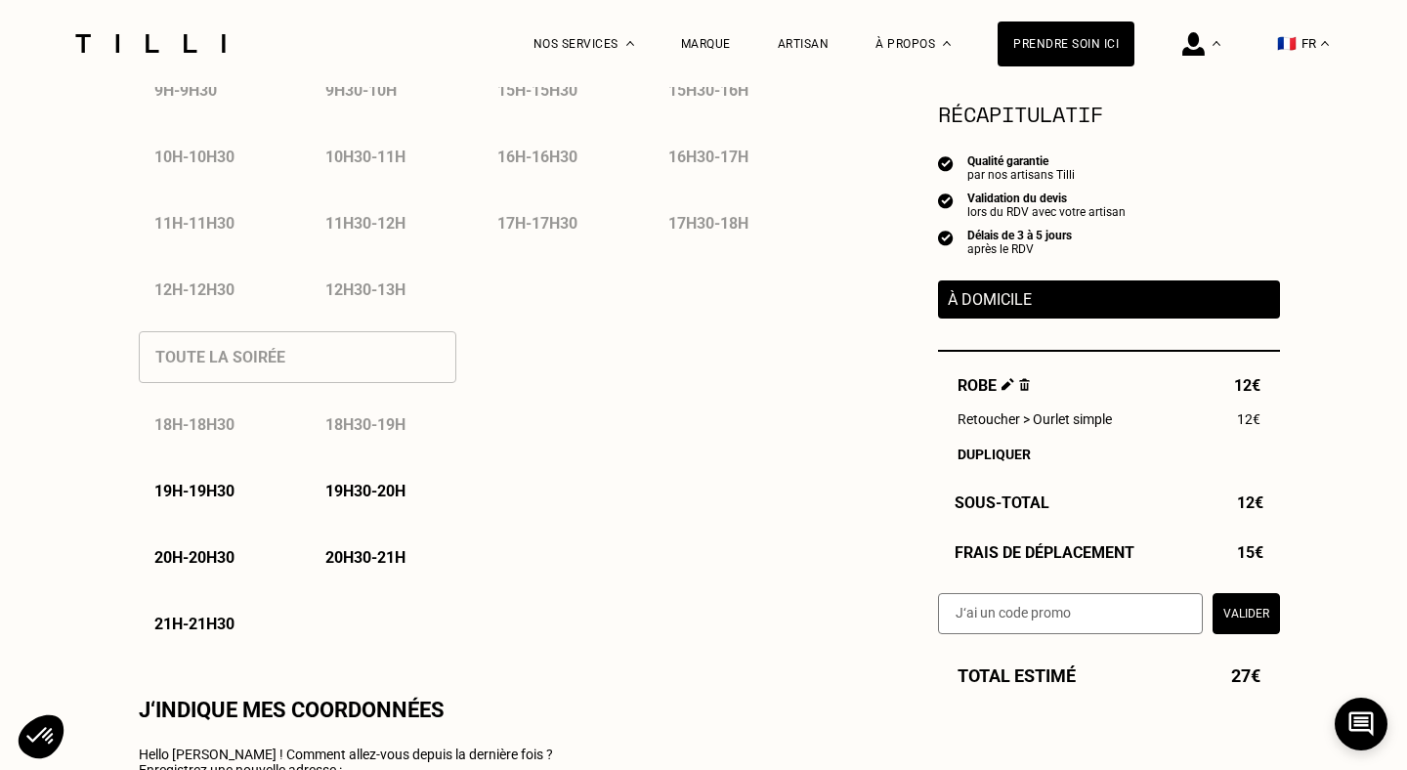
click at [205, 495] on p "19h - 19h30" at bounding box center [194, 491] width 80 height 19
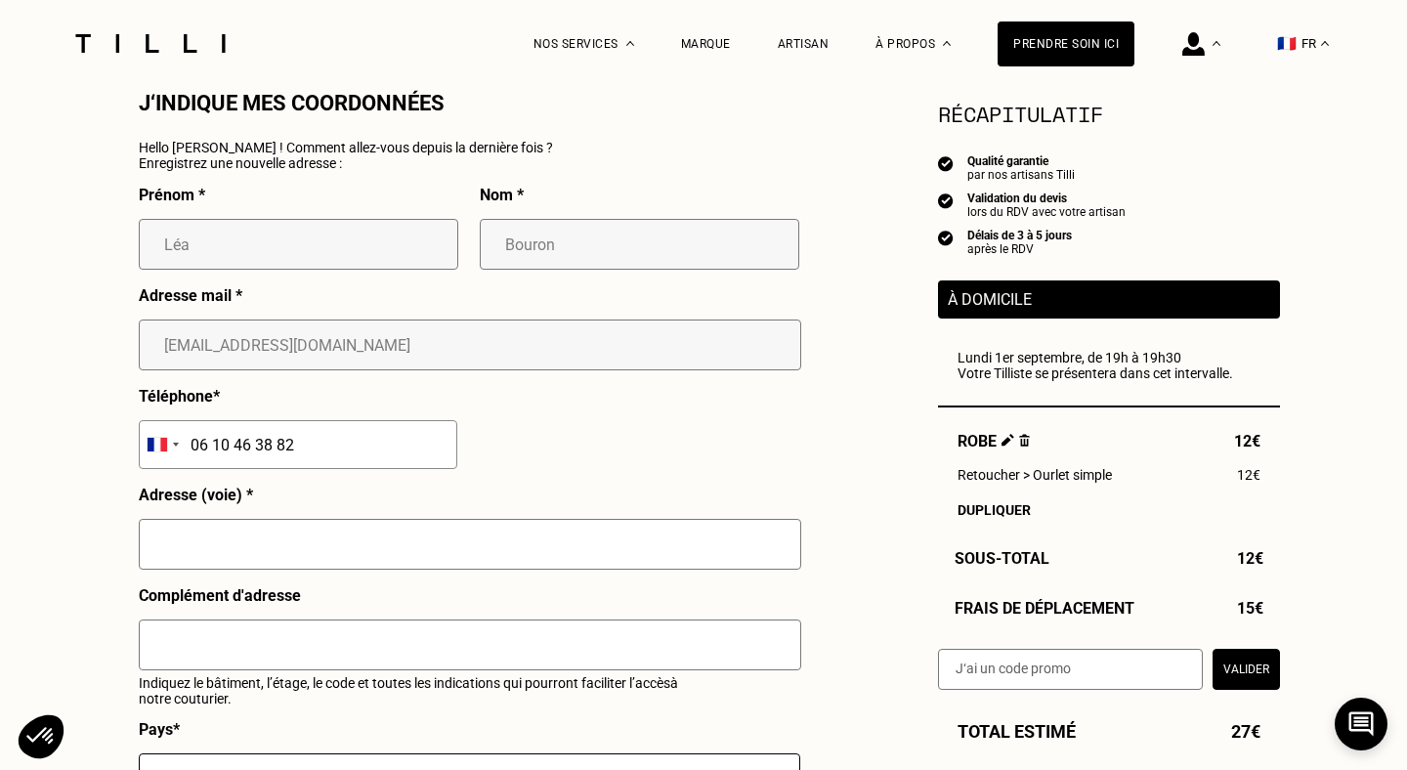
scroll to position [1807, 0]
click at [239, 543] on input "text" at bounding box center [470, 543] width 662 height 51
type input "[STREET_ADDRESS][PERSON_NAME]"
type input "[GEOGRAPHIC_DATA]"
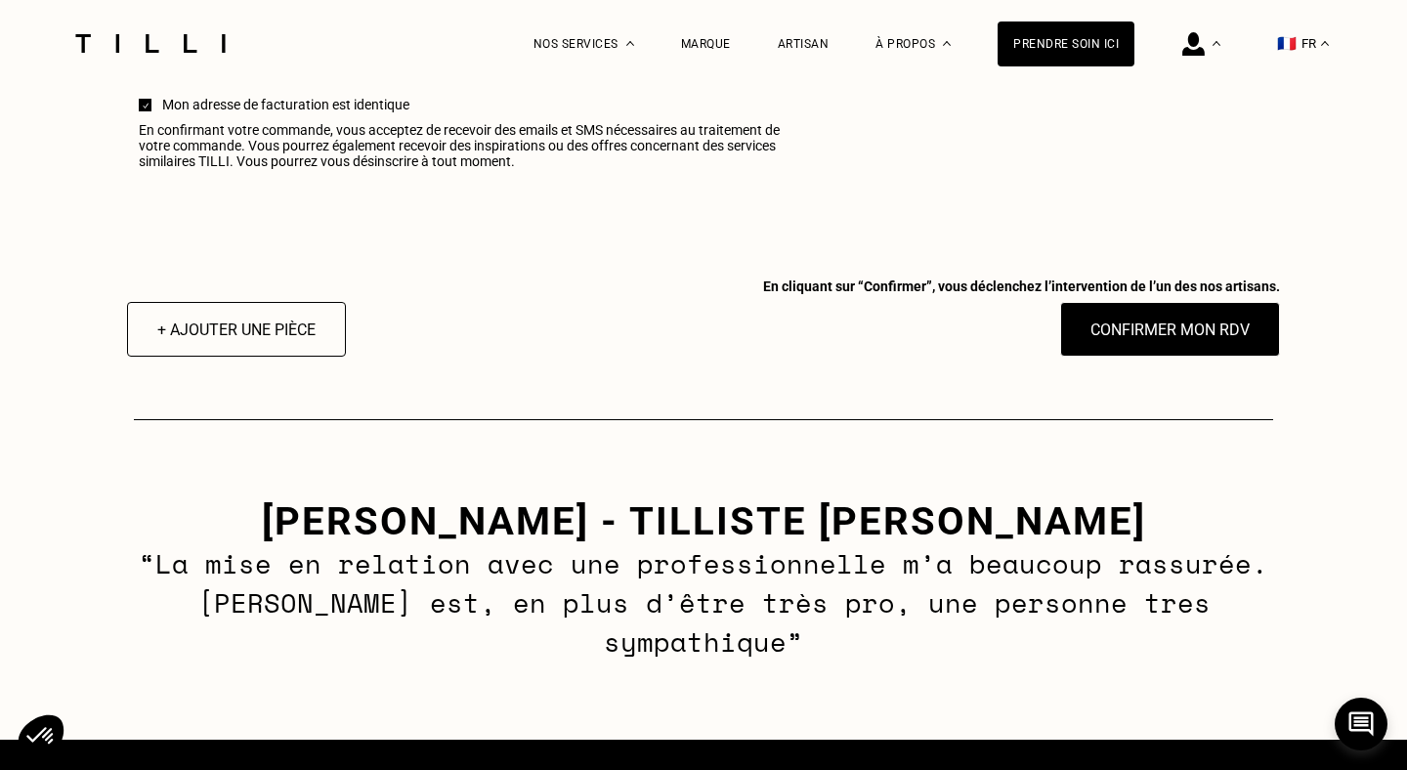
scroll to position [2288, 0]
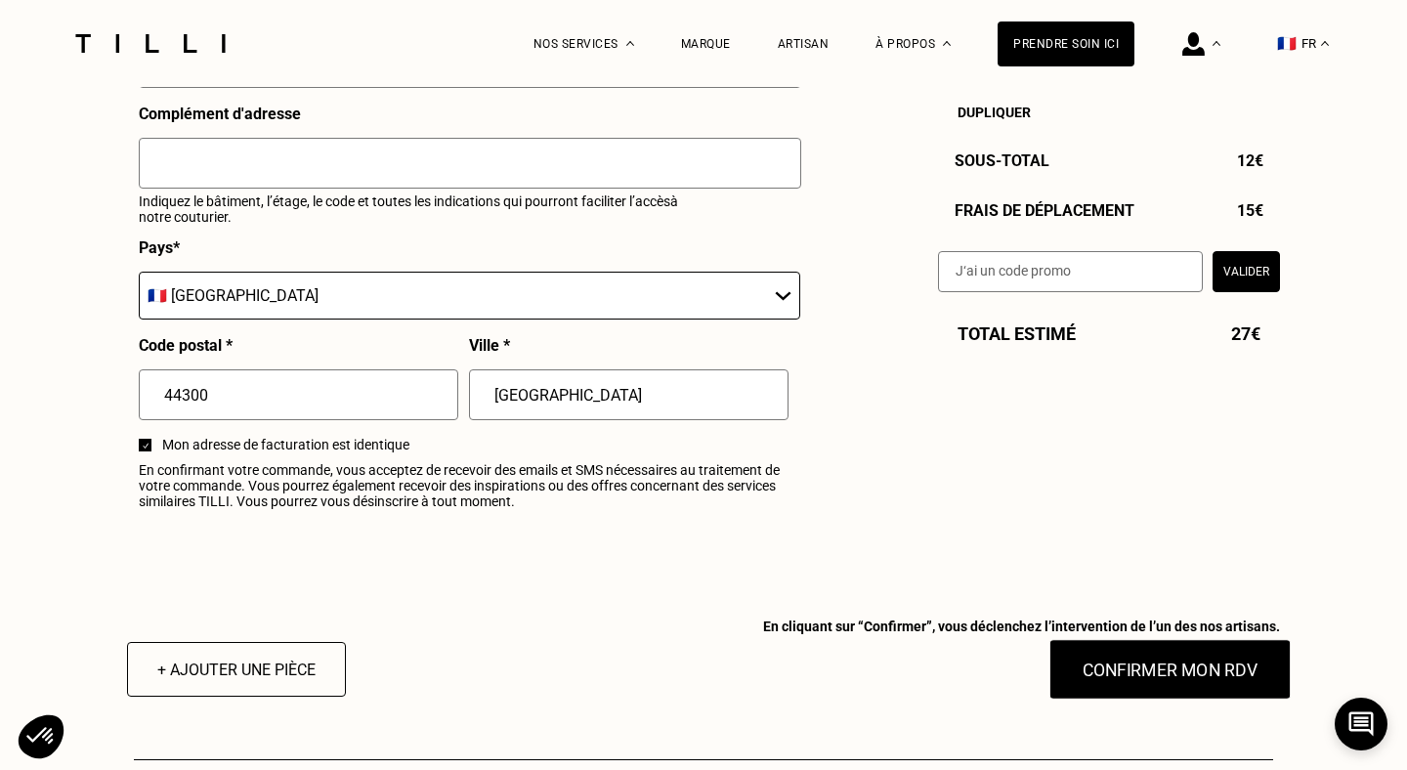
click at [1127, 671] on button "Confirmer mon RDV" at bounding box center [1170, 669] width 242 height 61
